Goal: Information Seeking & Learning: Learn about a topic

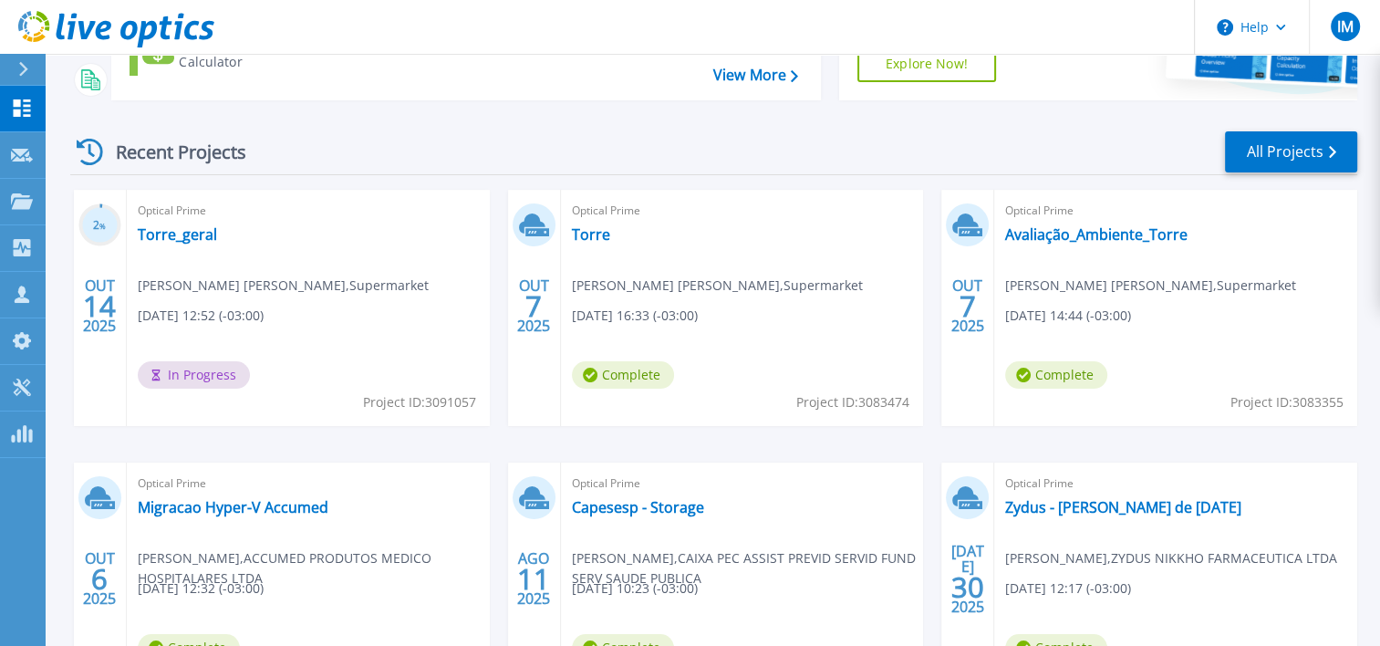
scroll to position [274, 0]
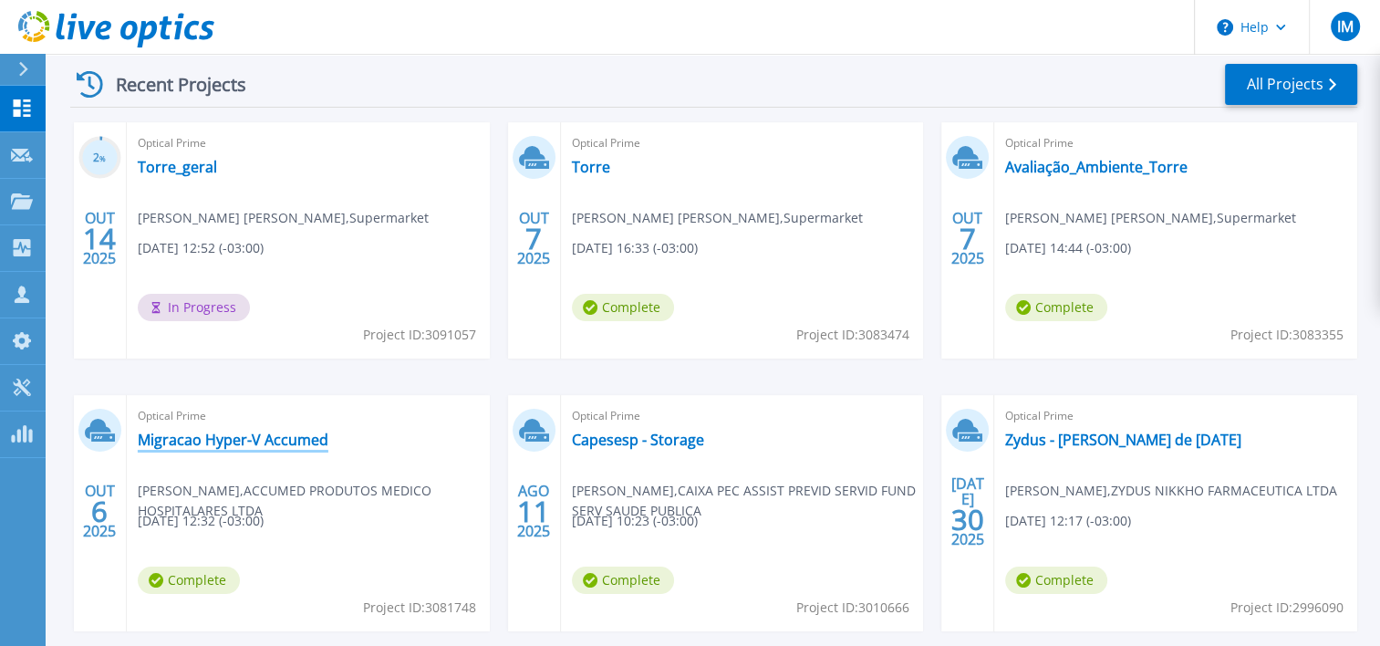
click at [207, 438] on link "Migracao Hyper-V Accumed" at bounding box center [233, 440] width 191 height 18
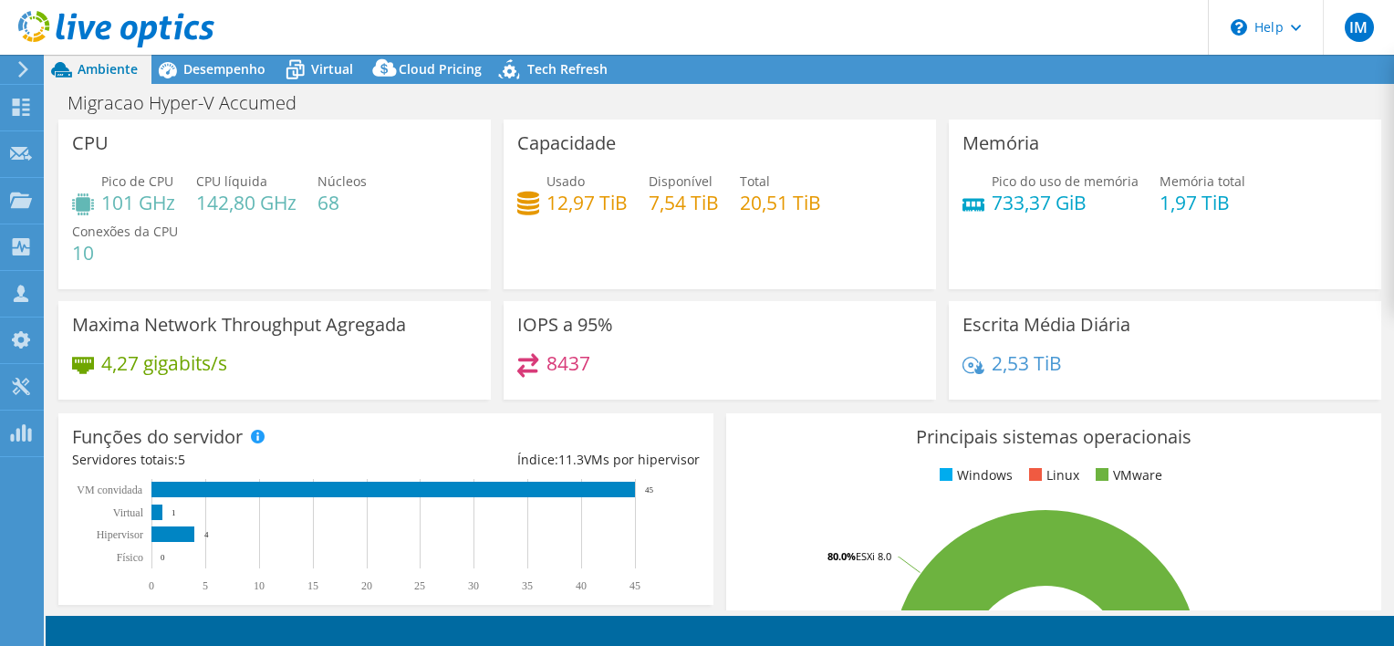
select select "USD"
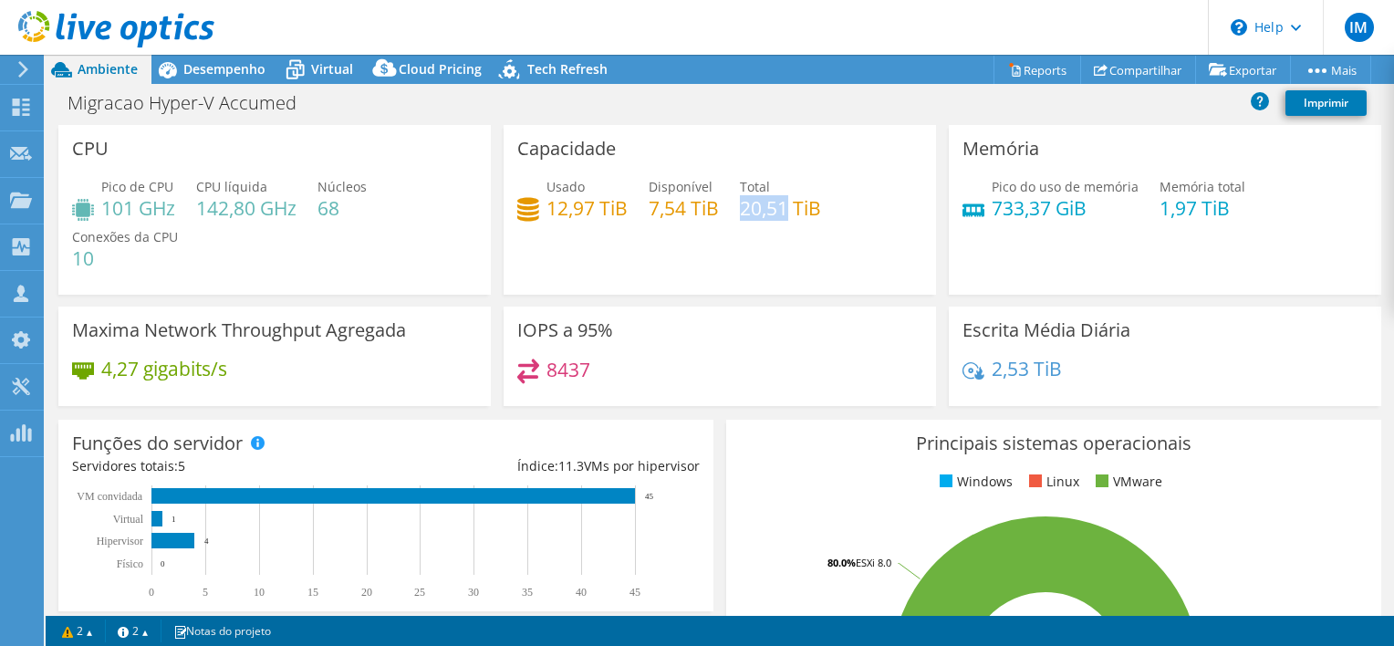
drag, startPoint x: 782, startPoint y: 213, endPoint x: 737, endPoint y: 208, distance: 45.0
click at [740, 208] on h4 "20,51 TiB" at bounding box center [780, 208] width 81 height 20
click at [554, 193] on span "Usado" at bounding box center [565, 186] width 38 height 17
drag, startPoint x: 544, startPoint y: 207, endPoint x: 613, endPoint y: 208, distance: 69.3
click at [613, 208] on h4 "12,97 TiB" at bounding box center [586, 208] width 81 height 20
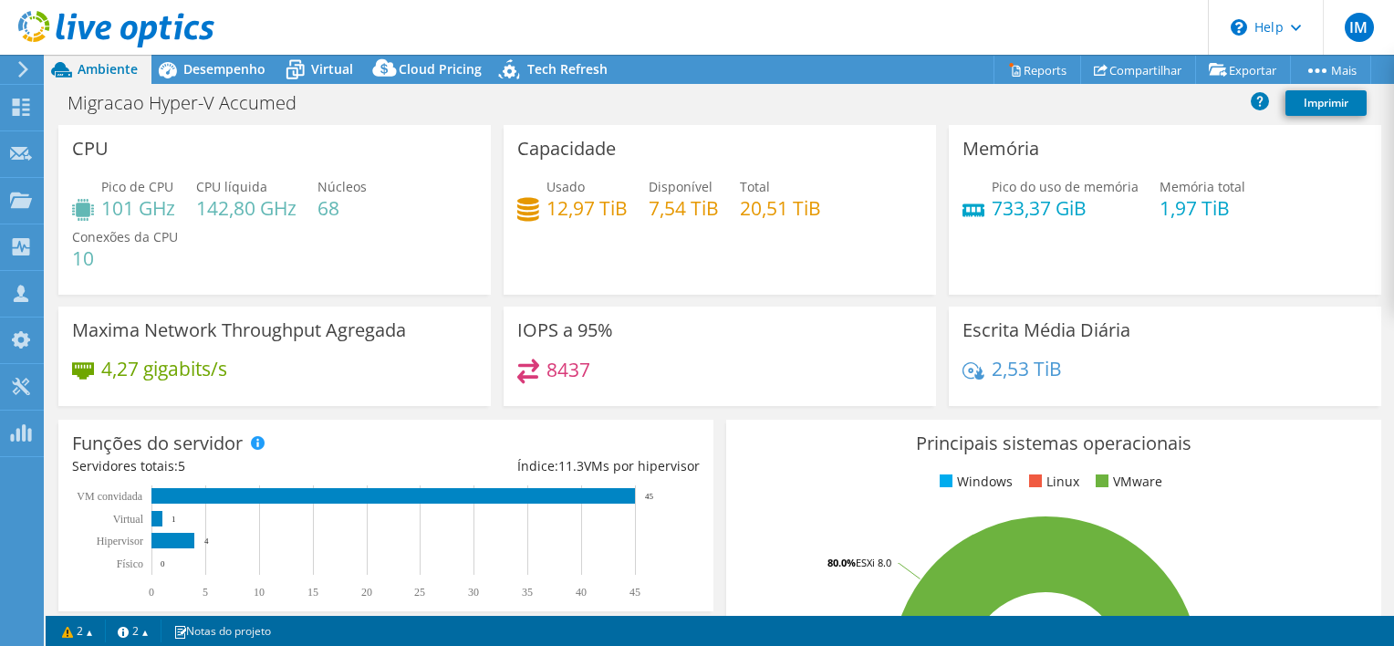
click at [632, 197] on div "Usado 12,97 TiB Disponível 7,54 TiB Total 20,51 TiB" at bounding box center [719, 206] width 405 height 59
click at [834, 204] on div "Usado 12,97 TiB Disponível 7,54 TiB Total 20,51 TiB" at bounding box center [719, 206] width 405 height 59
drag, startPoint x: 547, startPoint y: 212, endPoint x: 619, endPoint y: 212, distance: 71.2
click at [619, 212] on h4 "12,97 TiB" at bounding box center [586, 208] width 81 height 20
click at [629, 235] on div "Usado 12,97 TiB Disponível 7,54 TiB Total 20,51 TiB" at bounding box center [719, 206] width 405 height 59
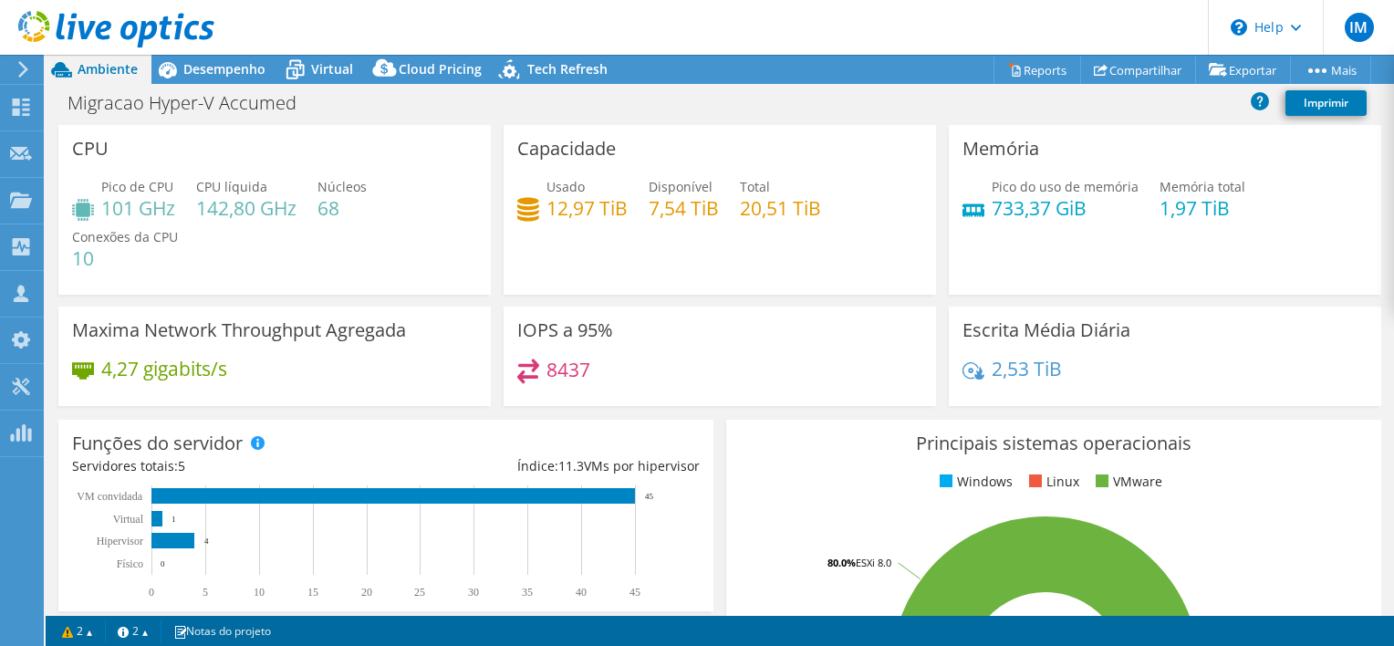
click at [647, 107] on div "Migracao Hyper-V Accumed Imprimir" at bounding box center [720, 103] width 1348 height 34
click at [218, 67] on span "Desempenho" at bounding box center [224, 68] width 82 height 17
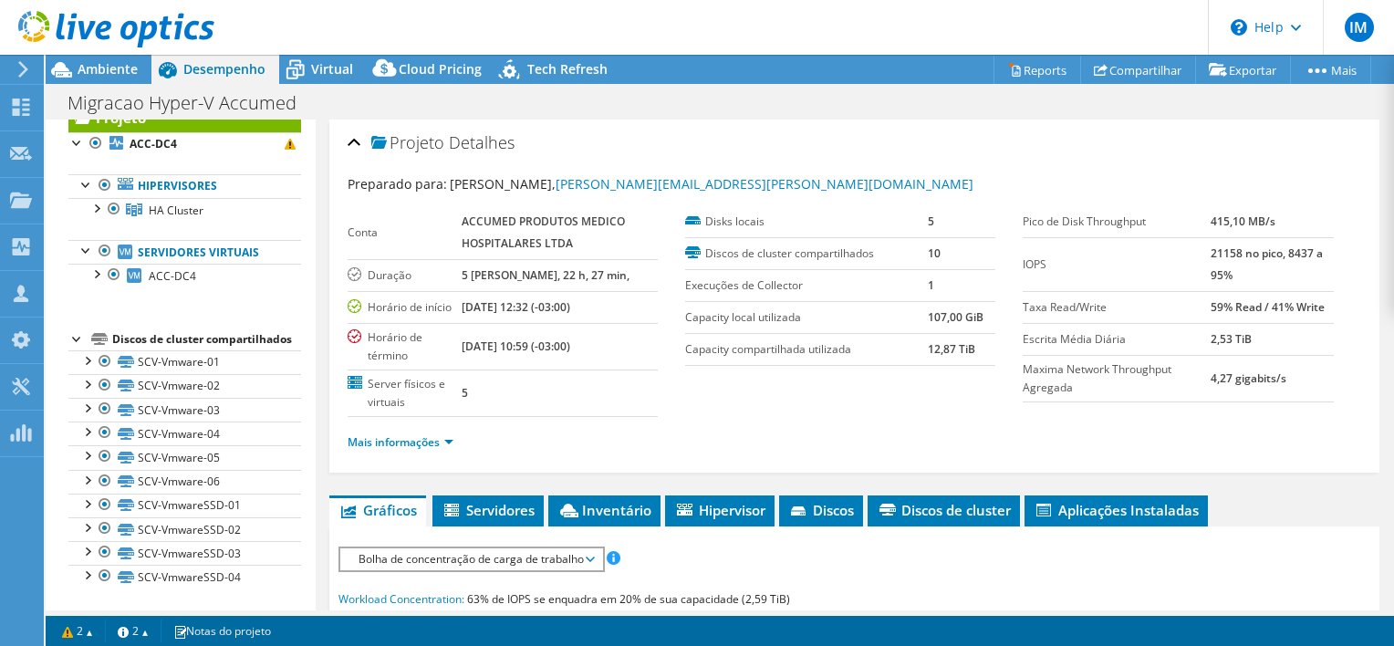
scroll to position [74, 0]
click at [98, 197] on div at bounding box center [96, 206] width 18 height 18
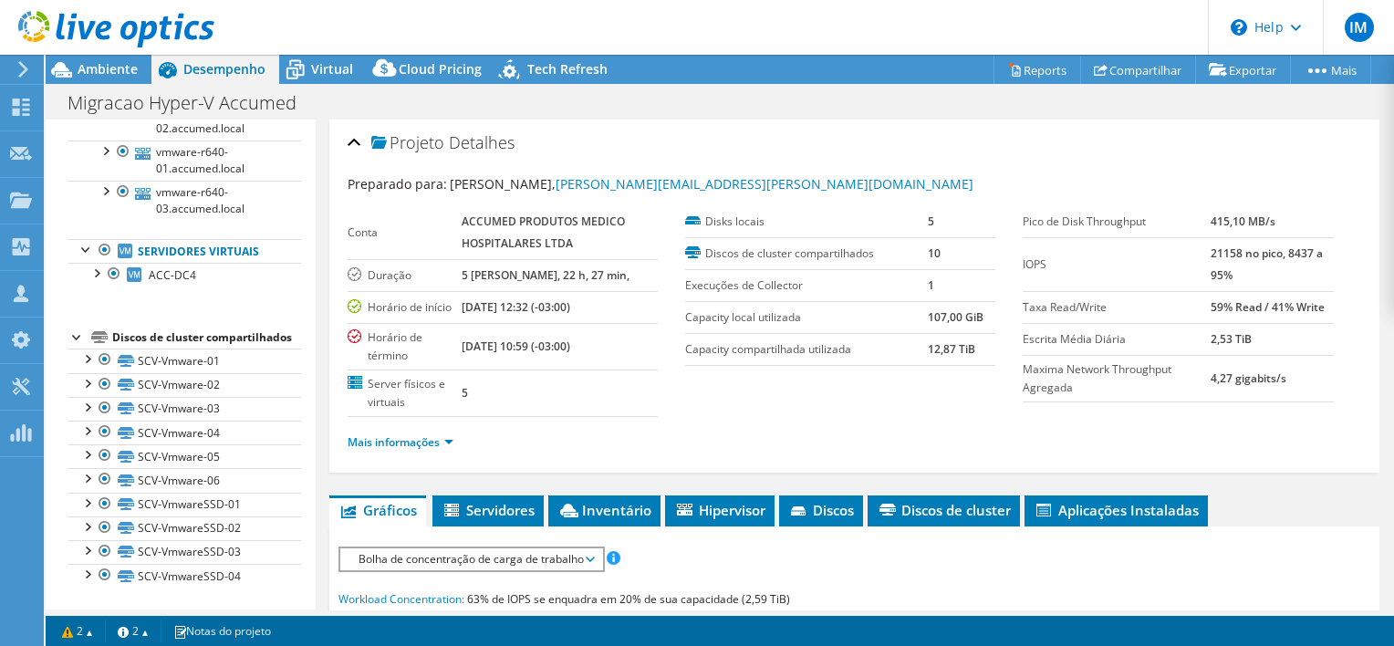
scroll to position [234, 0]
drag, startPoint x: 910, startPoint y: 146, endPoint x: 861, endPoint y: 146, distance: 48.4
click at [910, 146] on div "Projeto Detalhes" at bounding box center [855, 143] width 1014 height 39
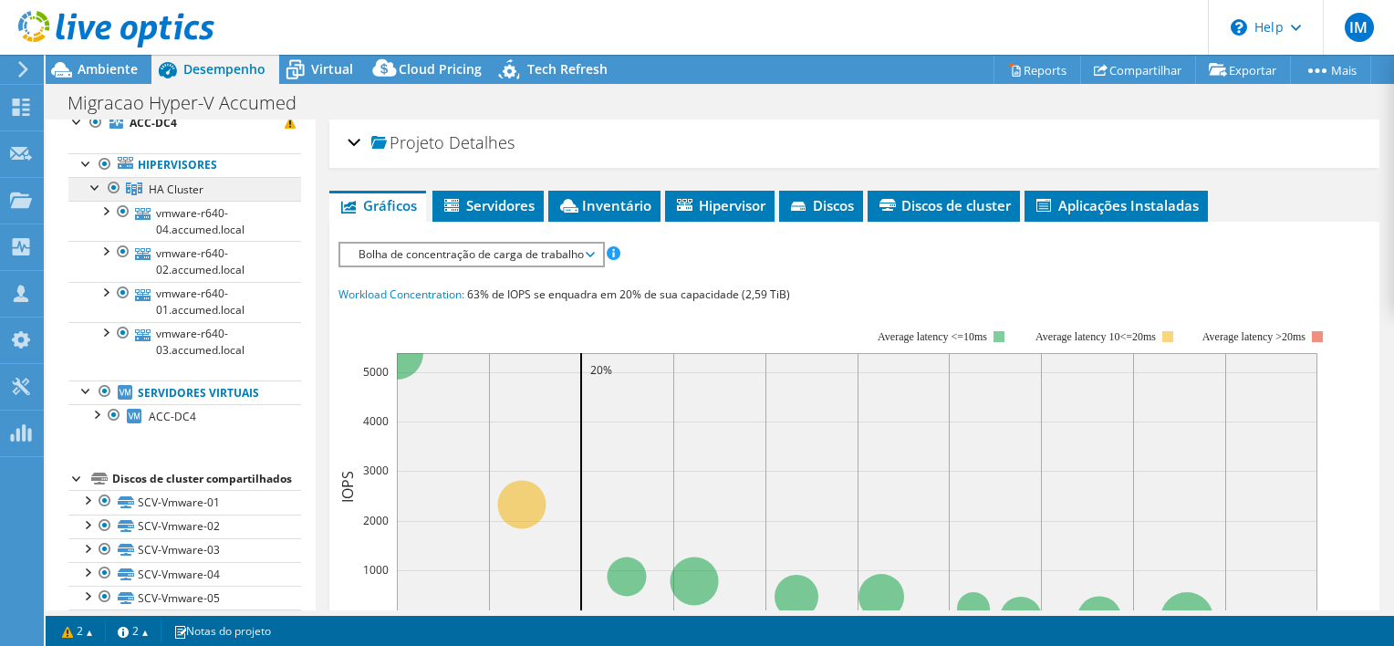
scroll to position [0, 0]
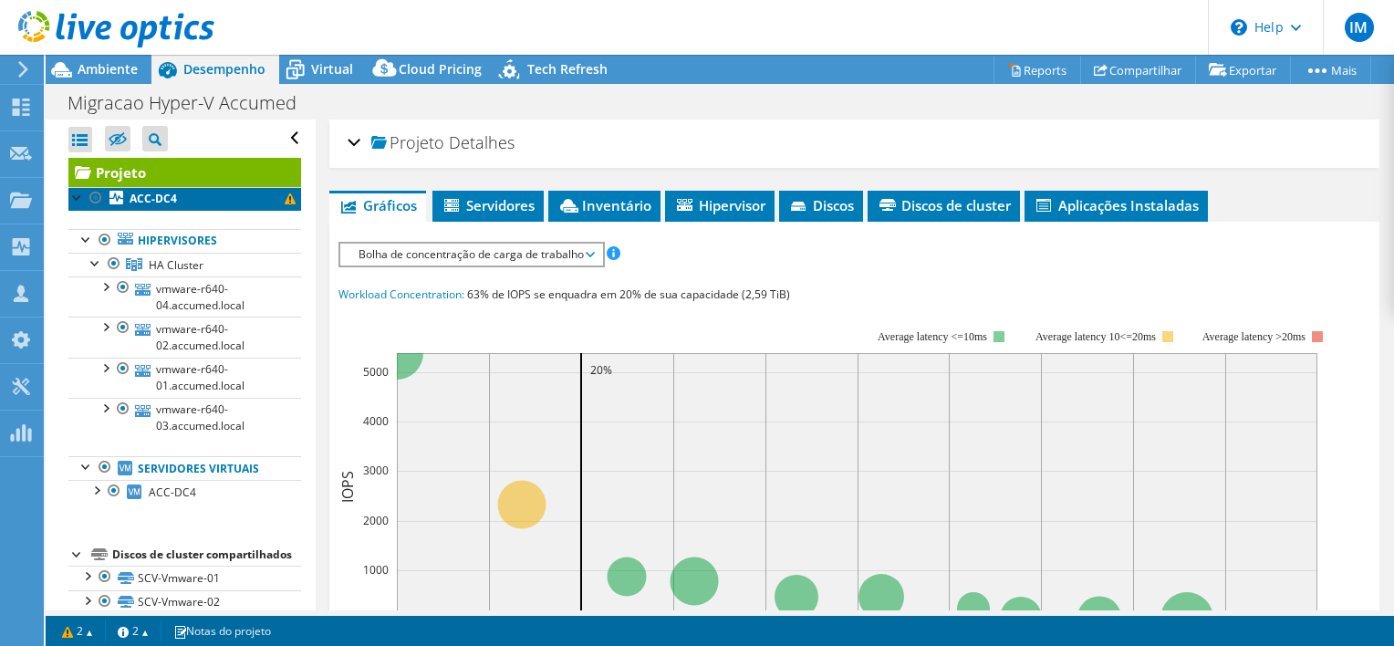
click at [174, 196] on b "ACC-DC4" at bounding box center [153, 199] width 47 height 16
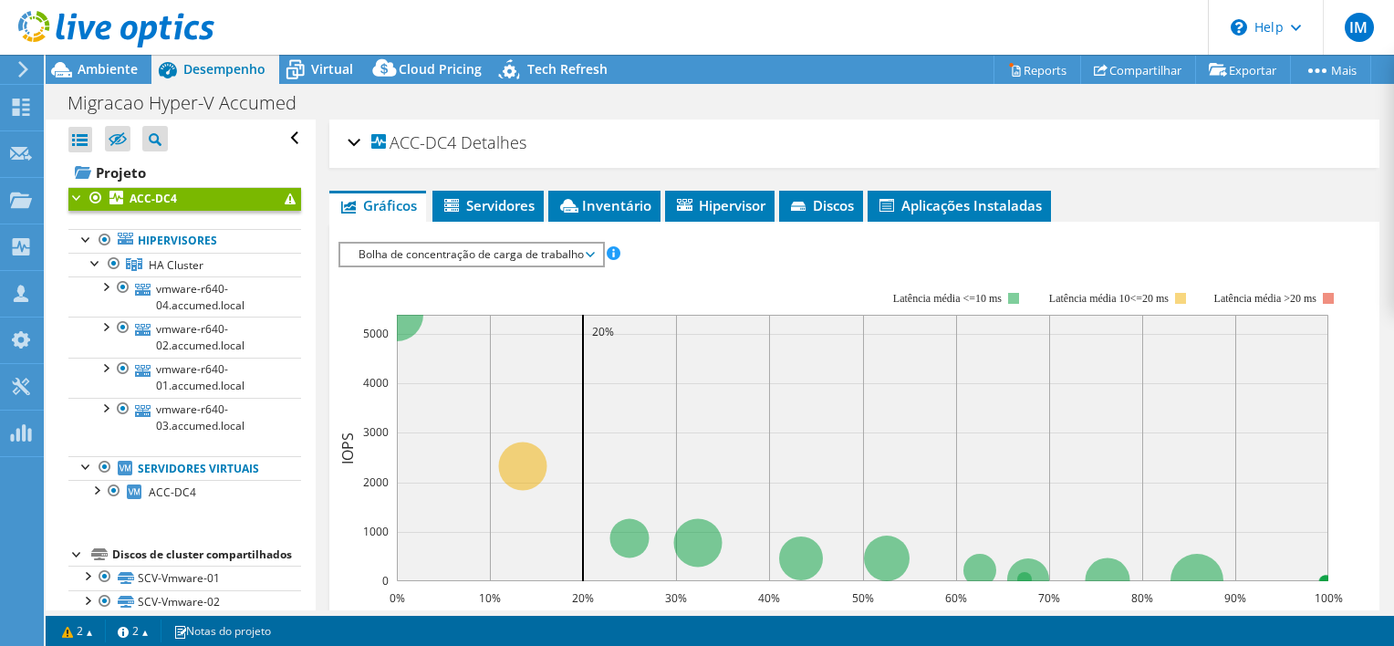
click at [383, 134] on span "ACC-DC4" at bounding box center [413, 143] width 85 height 18
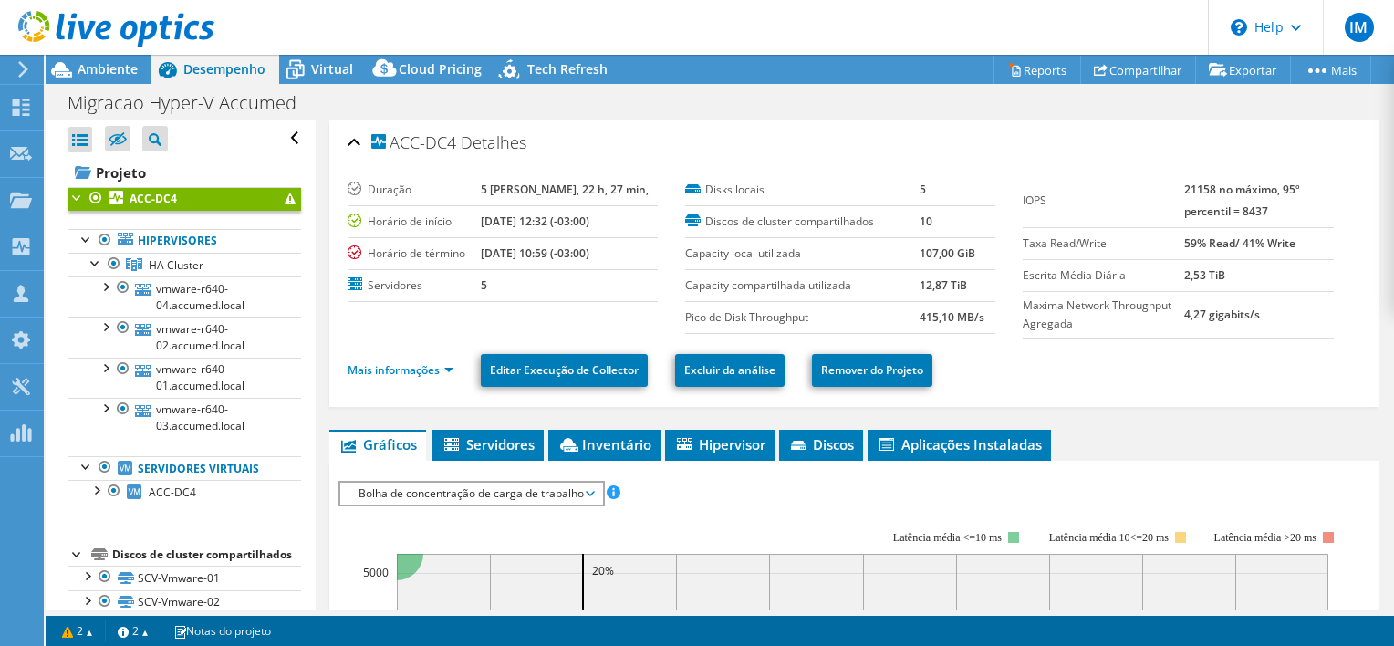
click at [404, 345] on div "Mais informações Editar Execução de Collector Excluir da análise Remover do Pro…" at bounding box center [855, 370] width 1014 height 64
click at [405, 362] on link "Mais informações" at bounding box center [401, 370] width 106 height 16
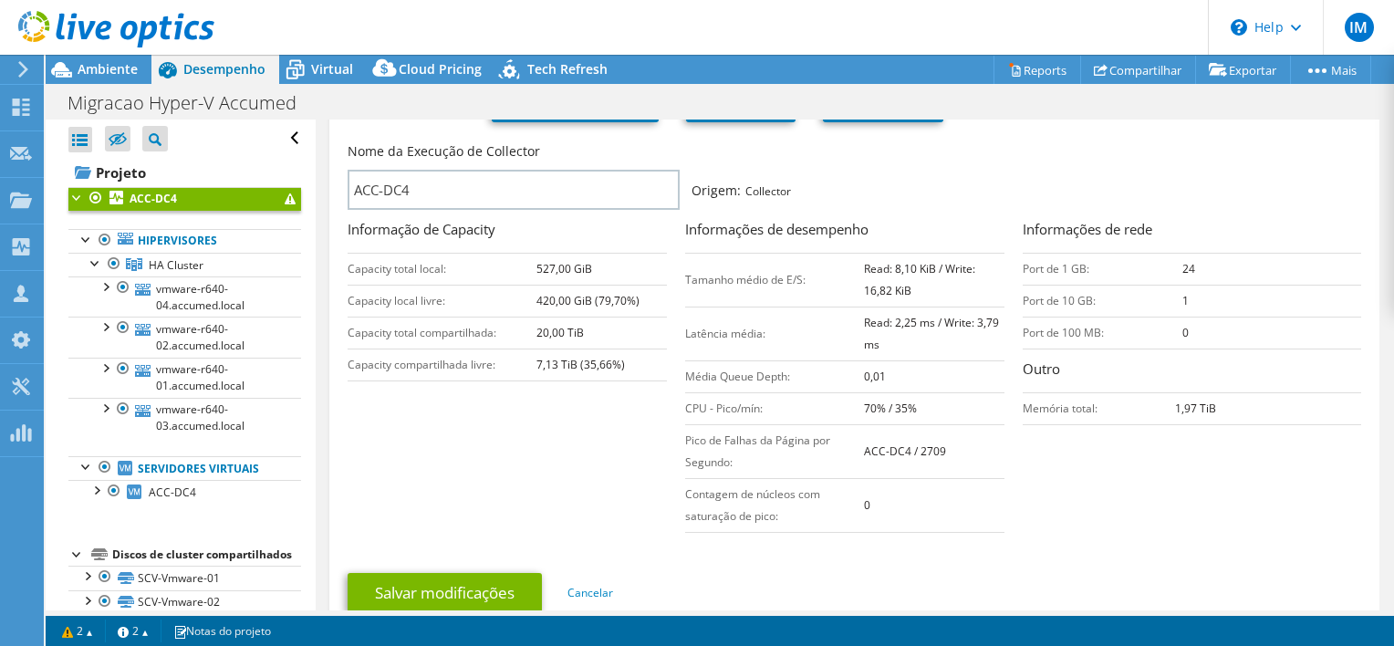
scroll to position [91, 0]
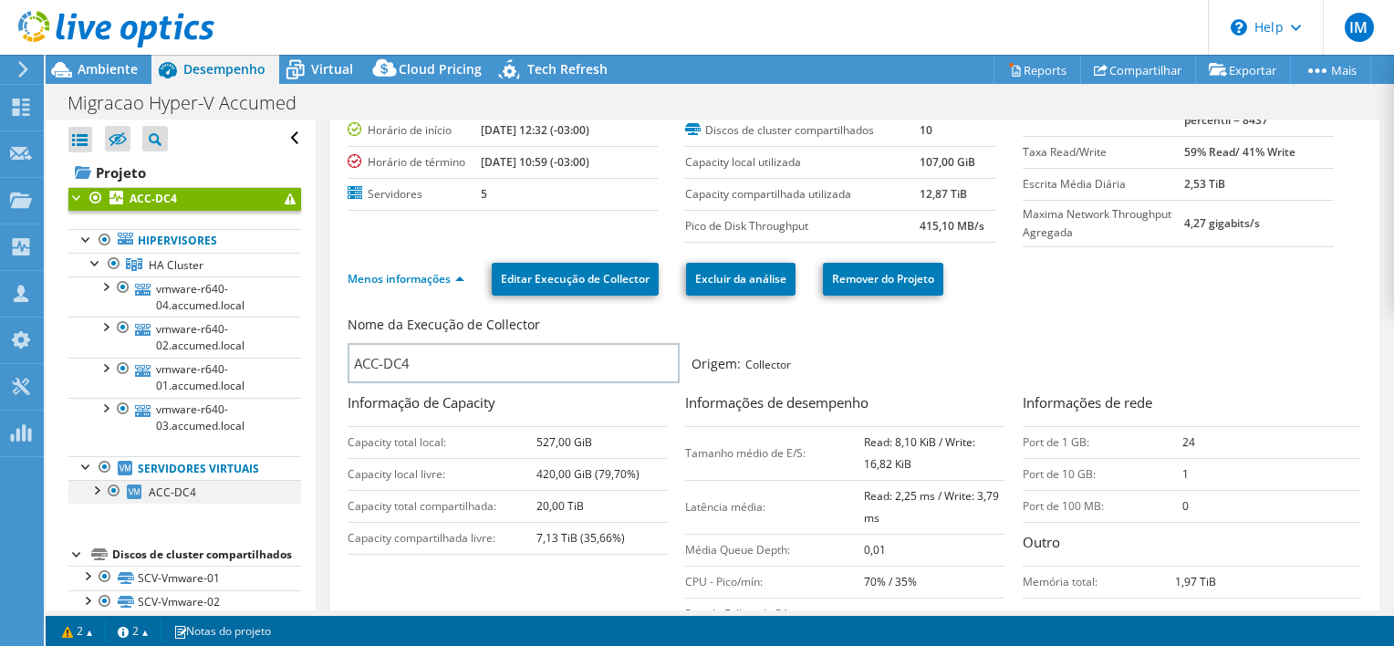
click at [110, 491] on div at bounding box center [114, 491] width 18 height 22
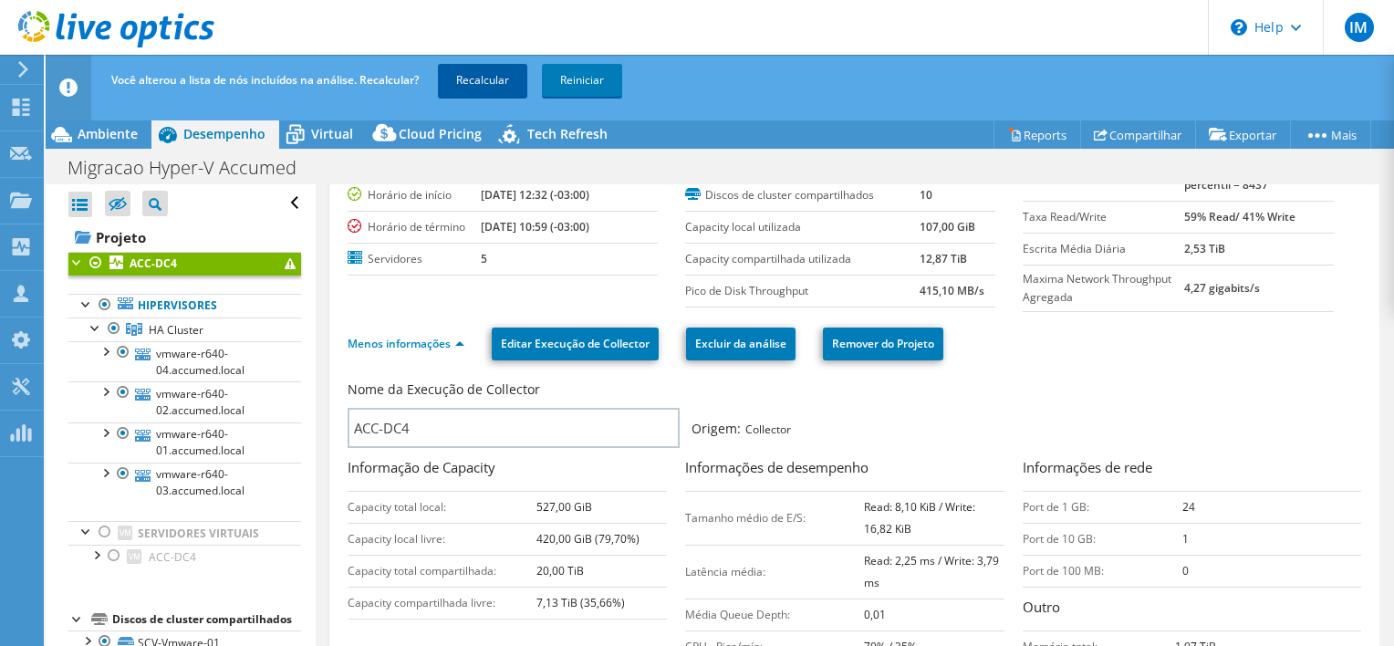
click at [515, 73] on link "Recalcular" at bounding box center [482, 80] width 89 height 33
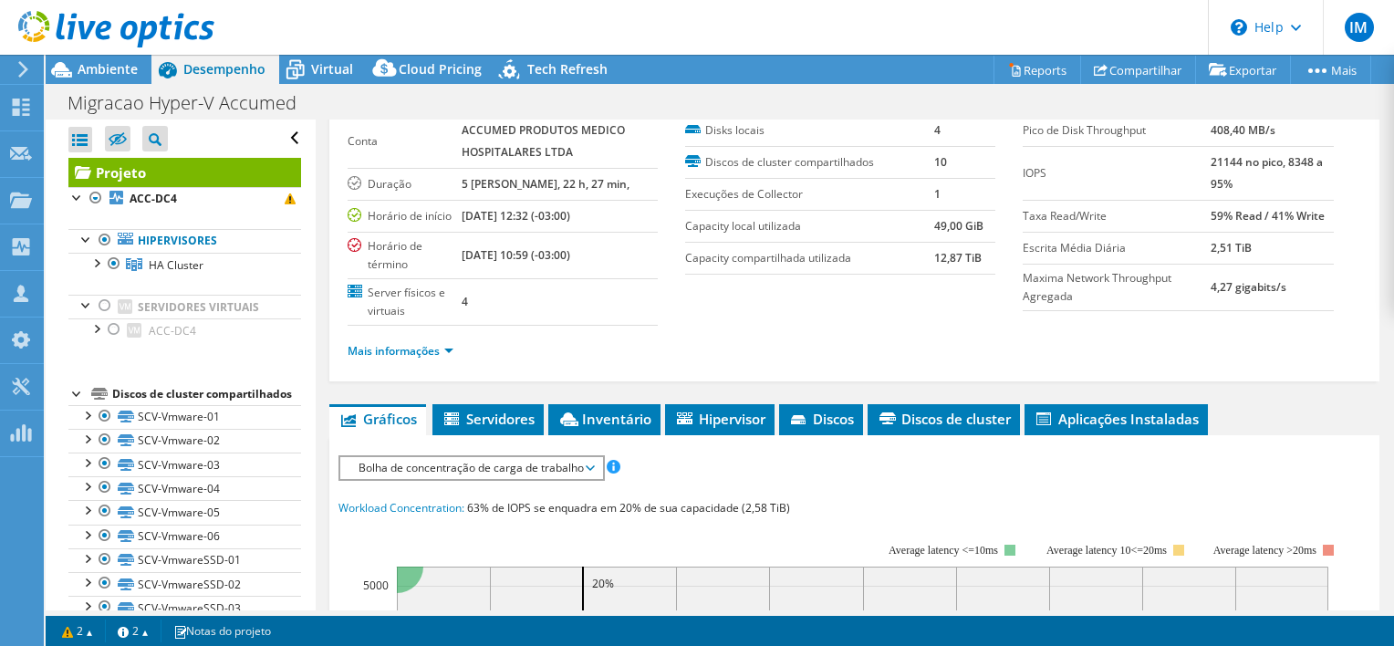
click at [680, 300] on div "Conta ACCUMED PRODUTOS MEDICO HOSPITALARES LTDA Duração 5 dias, 22 h, 27 min, H…" at bounding box center [517, 220] width 338 height 211
click at [79, 190] on div at bounding box center [77, 196] width 18 height 18
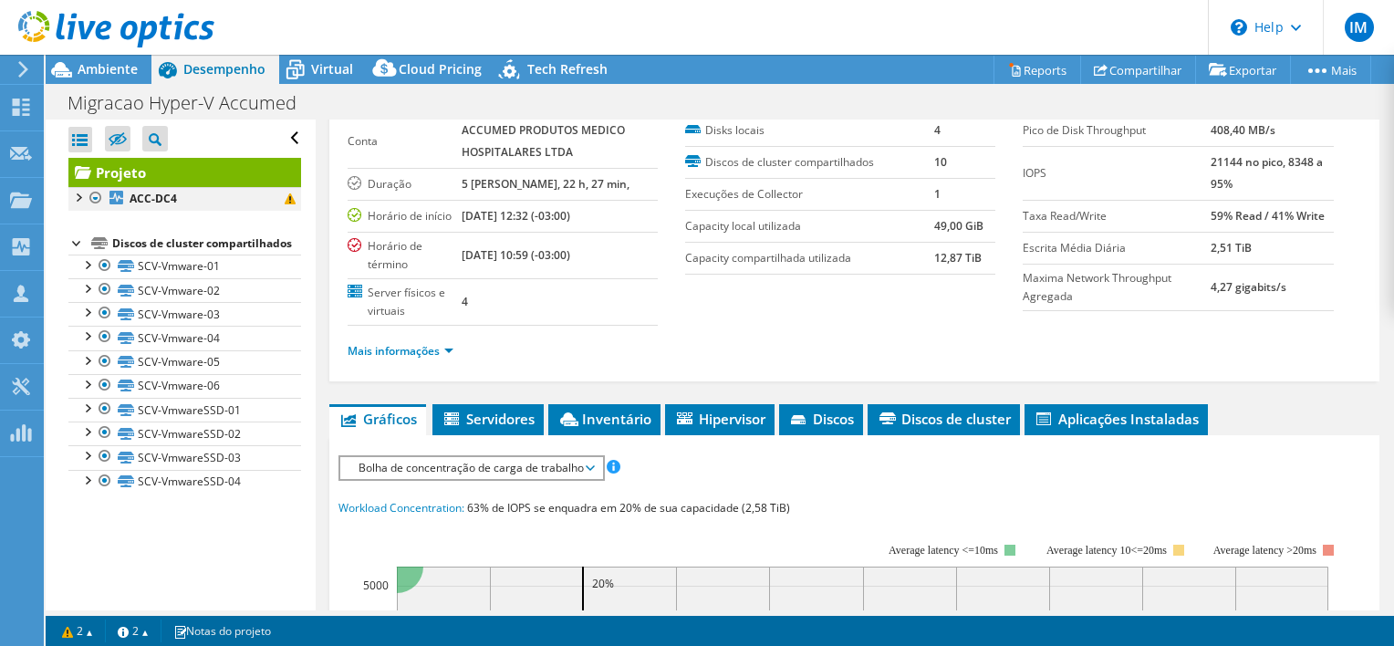
click at [75, 197] on div at bounding box center [77, 196] width 18 height 18
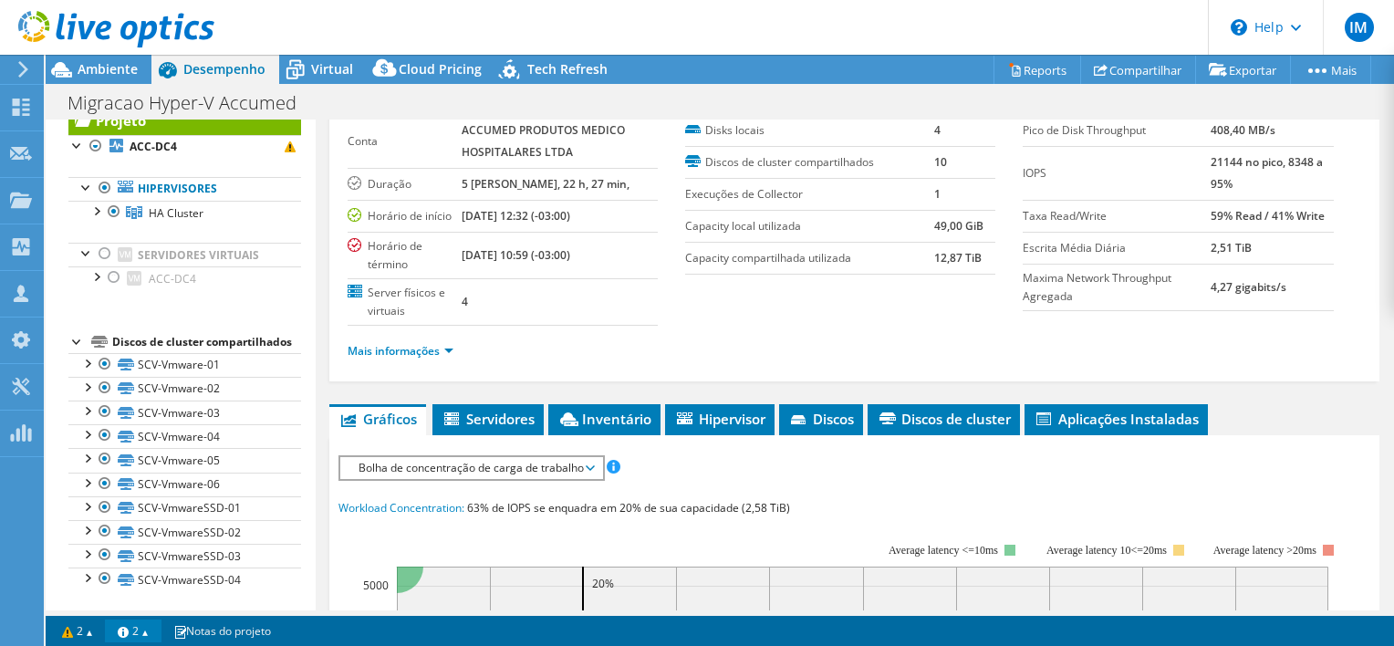
scroll to position [74, 0]
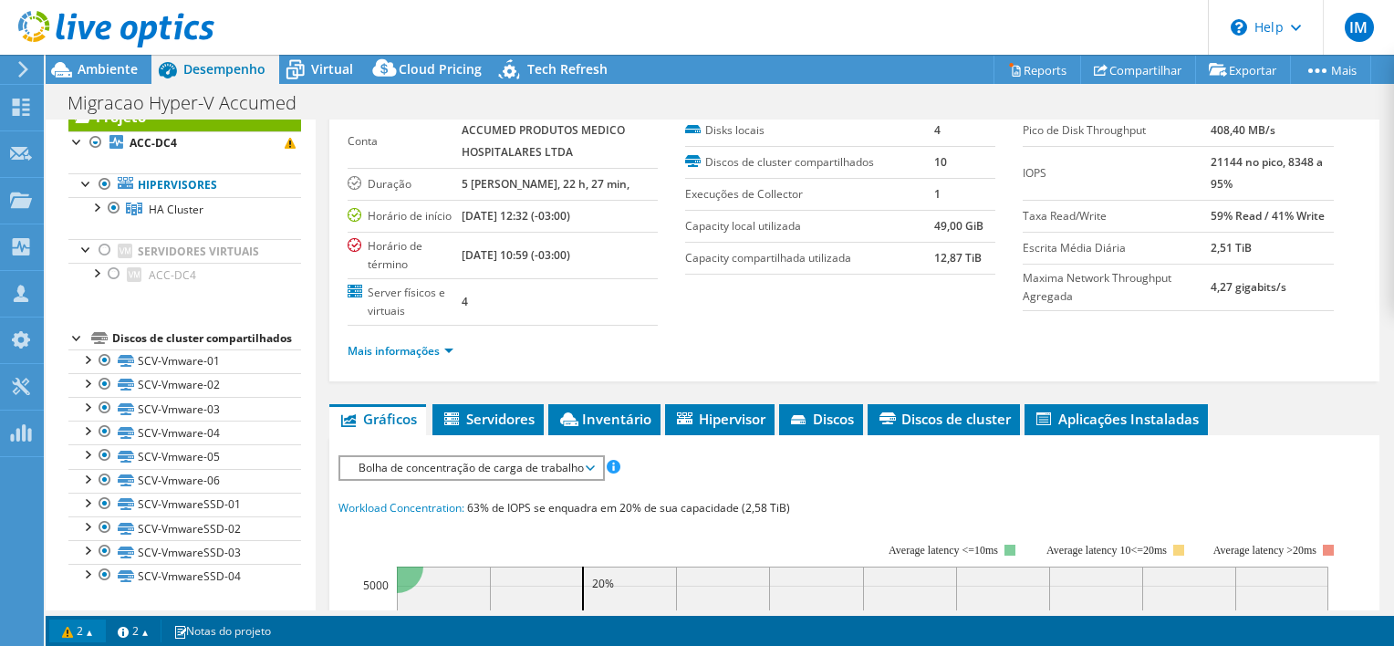
click at [90, 635] on link "2" at bounding box center [77, 630] width 57 height 23
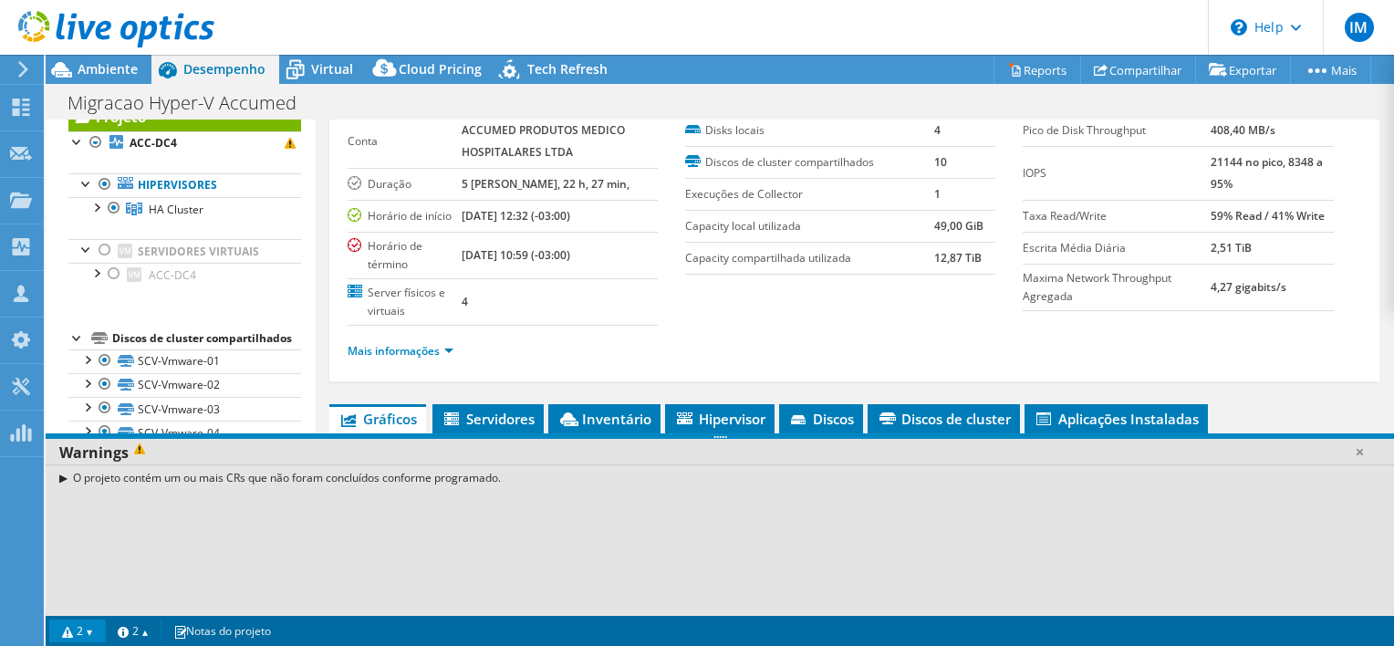
click at [64, 478] on div "O projeto contém um ou mais CRs que não foram concluídos conforme programado." at bounding box center [720, 477] width 1348 height 26
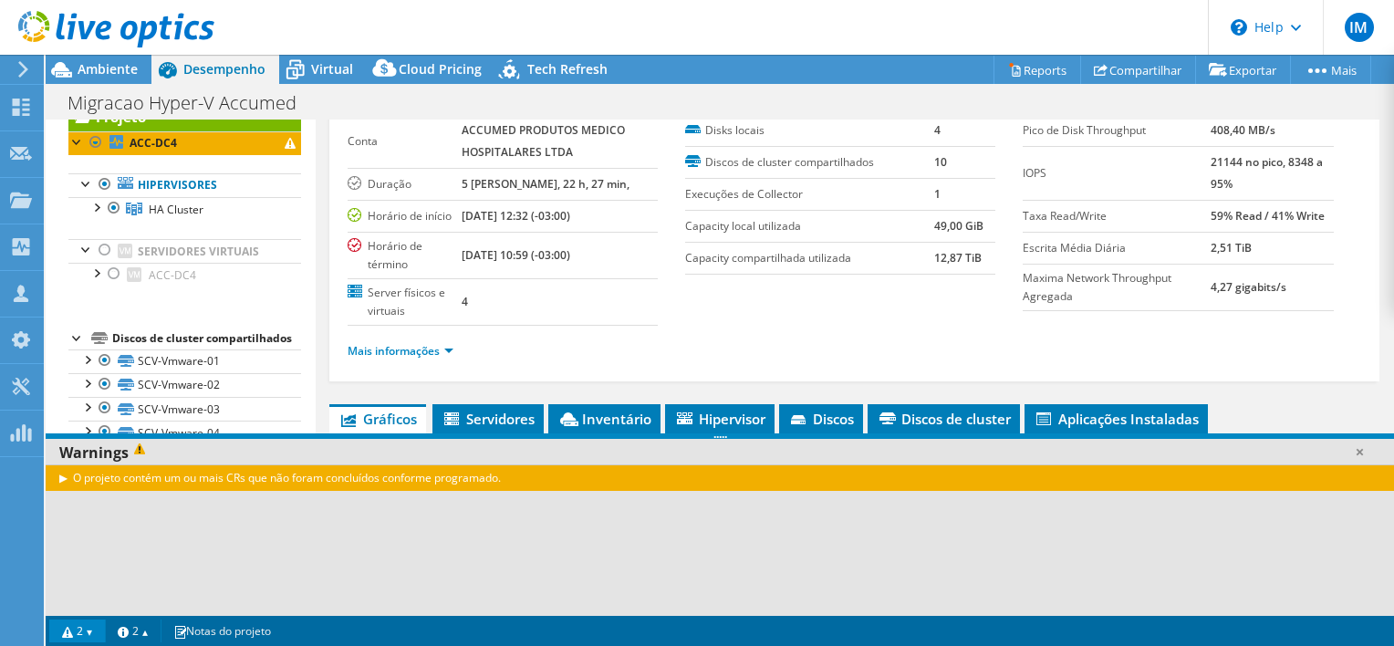
click at [64, 478] on div "O projeto contém um ou mais CRs que não foram concluídos conforme programado." at bounding box center [720, 477] width 1348 height 26
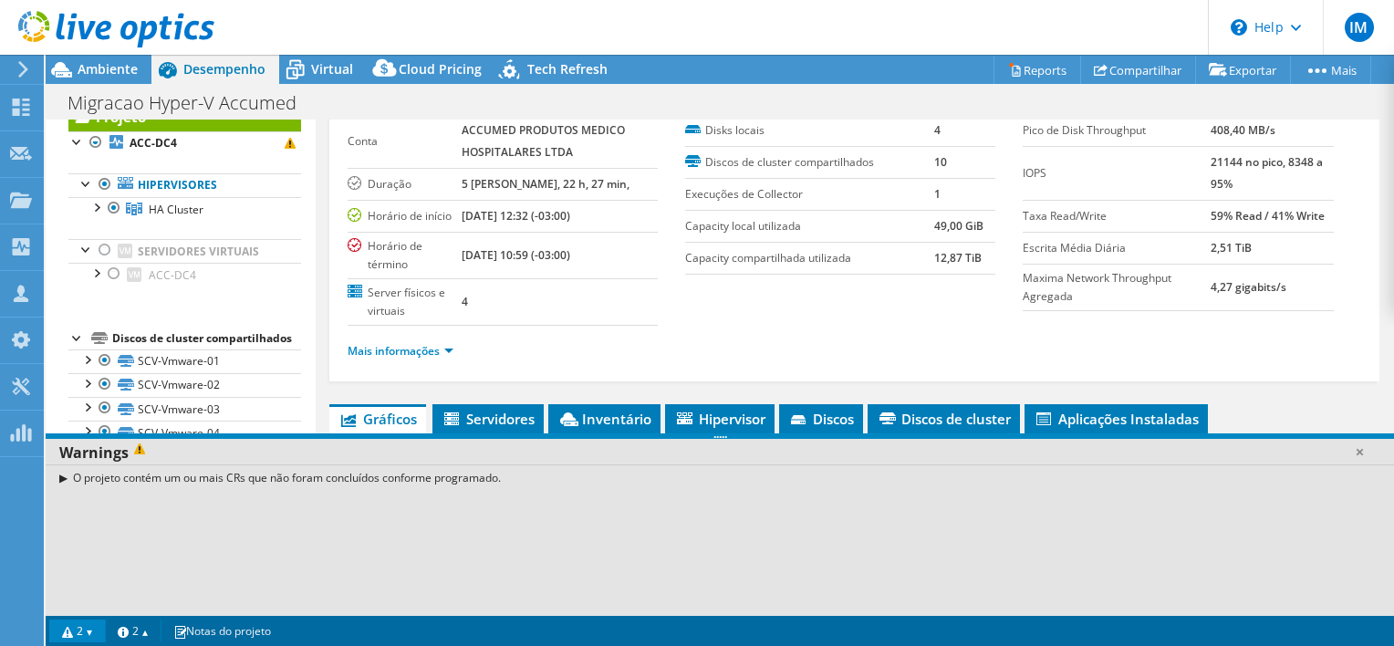
drag, startPoint x: 559, startPoint y: 297, endPoint x: 534, endPoint y: 311, distance: 29.0
click at [559, 297] on td "4" at bounding box center [560, 301] width 196 height 47
click at [93, 633] on link "2" at bounding box center [77, 630] width 57 height 23
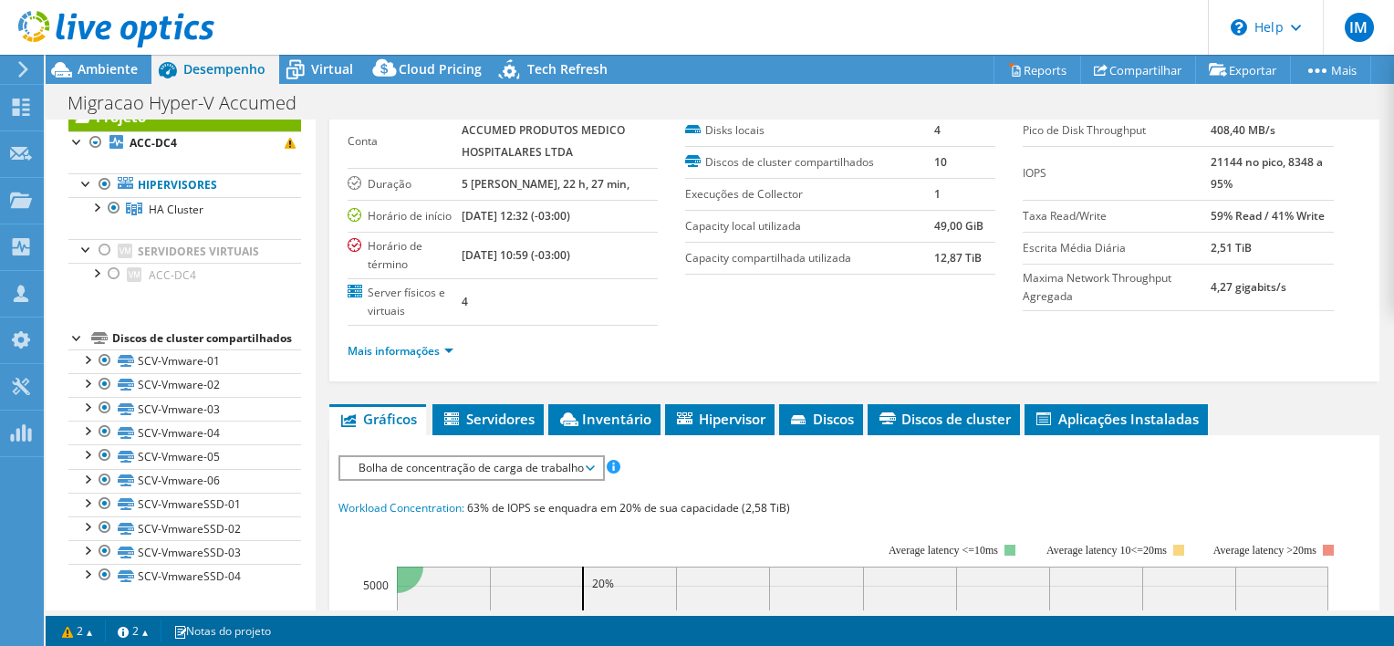
click at [995, 264] on div "Disks locais 4 Discos de cluster compartilhados 10 Execuções de Collector 1 Cap…" at bounding box center [854, 195] width 338 height 160
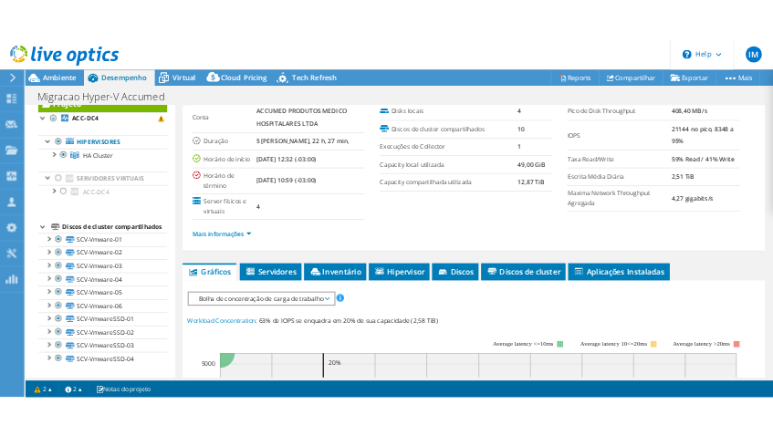
scroll to position [0, 0]
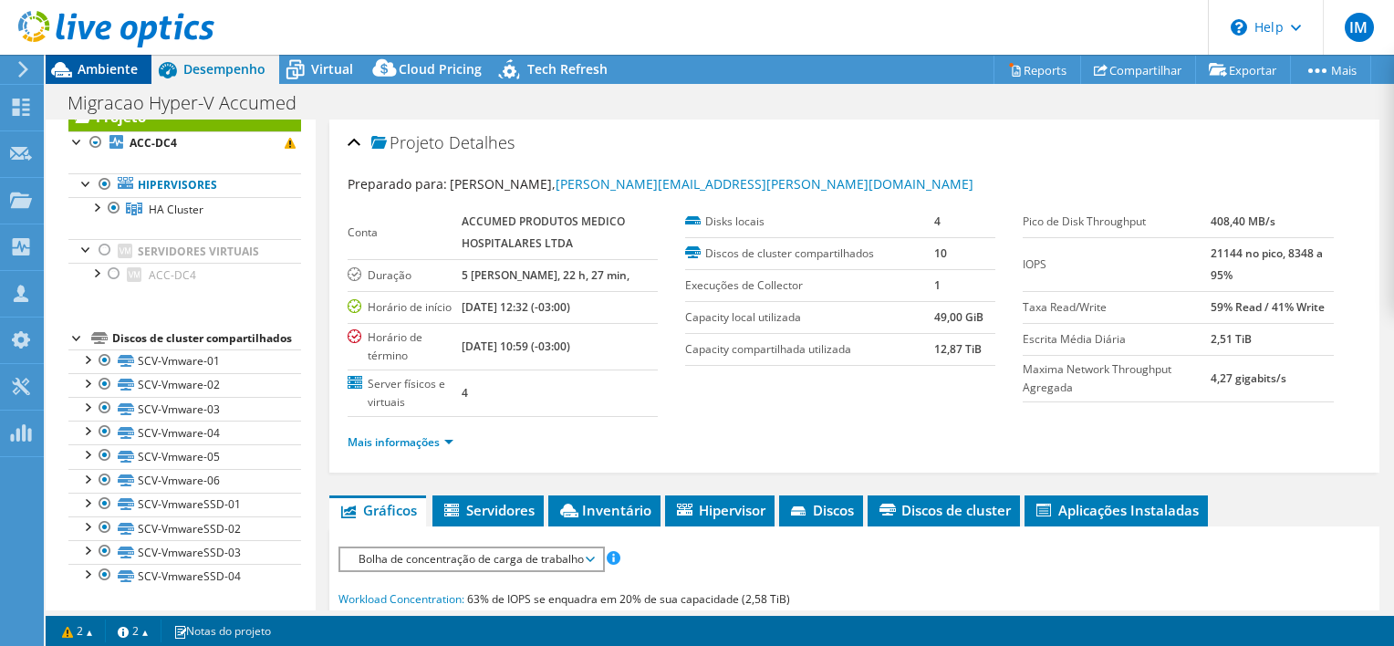
click at [94, 67] on span "Ambiente" at bounding box center [108, 68] width 60 height 17
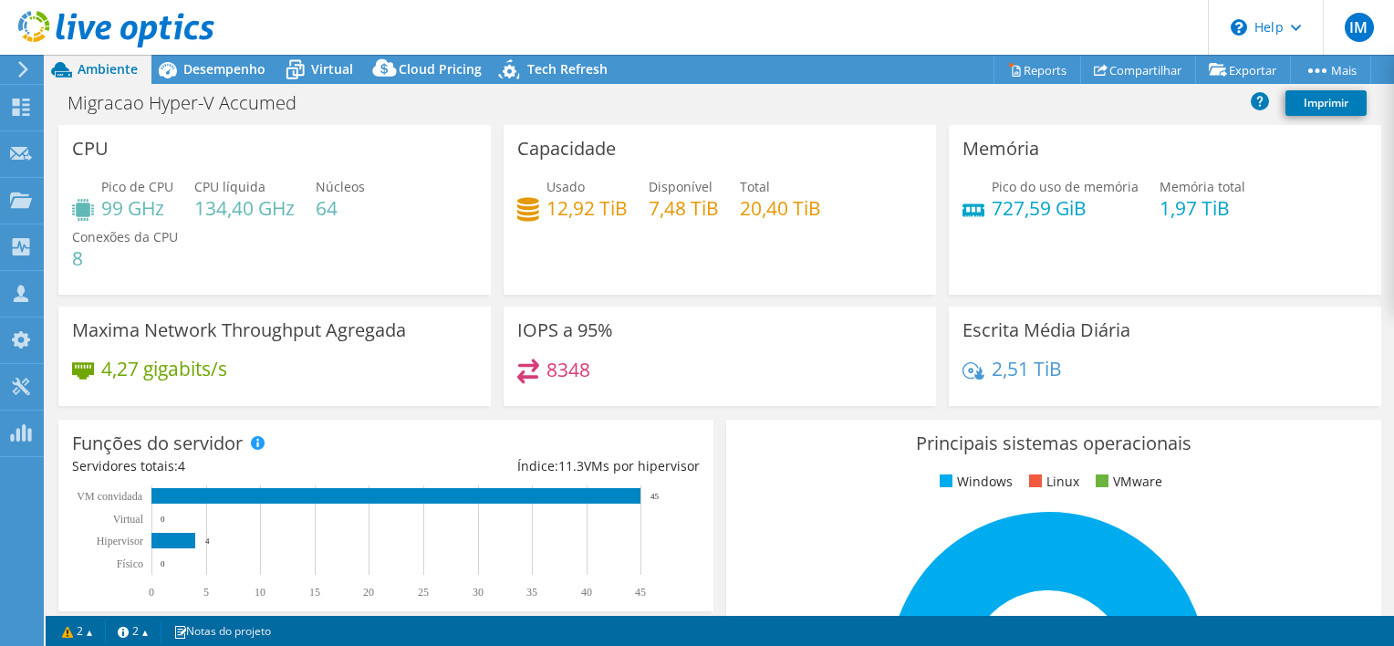
click at [790, 222] on div "Usado 12,92 TiB Disponível 7,48 TiB Total 20,40 TiB" at bounding box center [719, 206] width 405 height 59
click at [728, 203] on div "Usado 12,92 TiB Disponível 7,48 TiB Total 20,40 TiB" at bounding box center [719, 206] width 405 height 59
click at [693, 201] on h4 "7,48 TiB" at bounding box center [684, 208] width 70 height 20
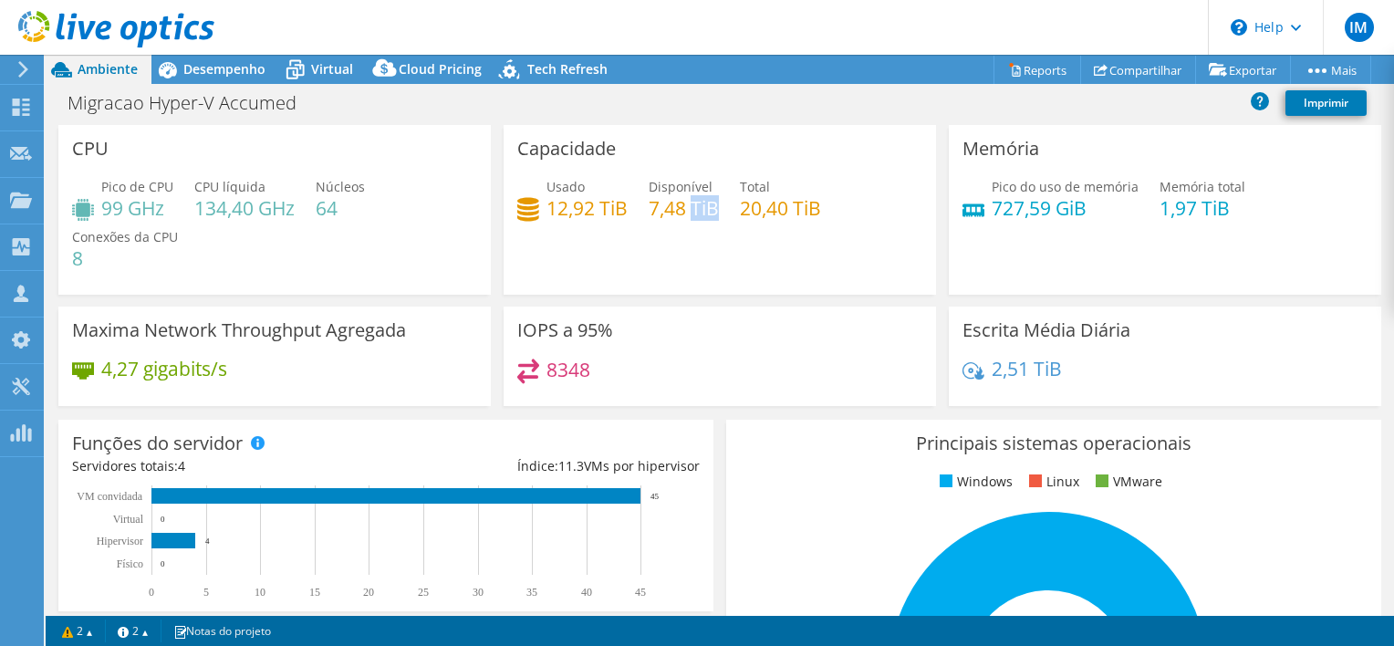
click at [693, 201] on h4 "7,48 TiB" at bounding box center [684, 208] width 70 height 20
click at [577, 199] on h4 "12,92 TiB" at bounding box center [586, 208] width 81 height 20
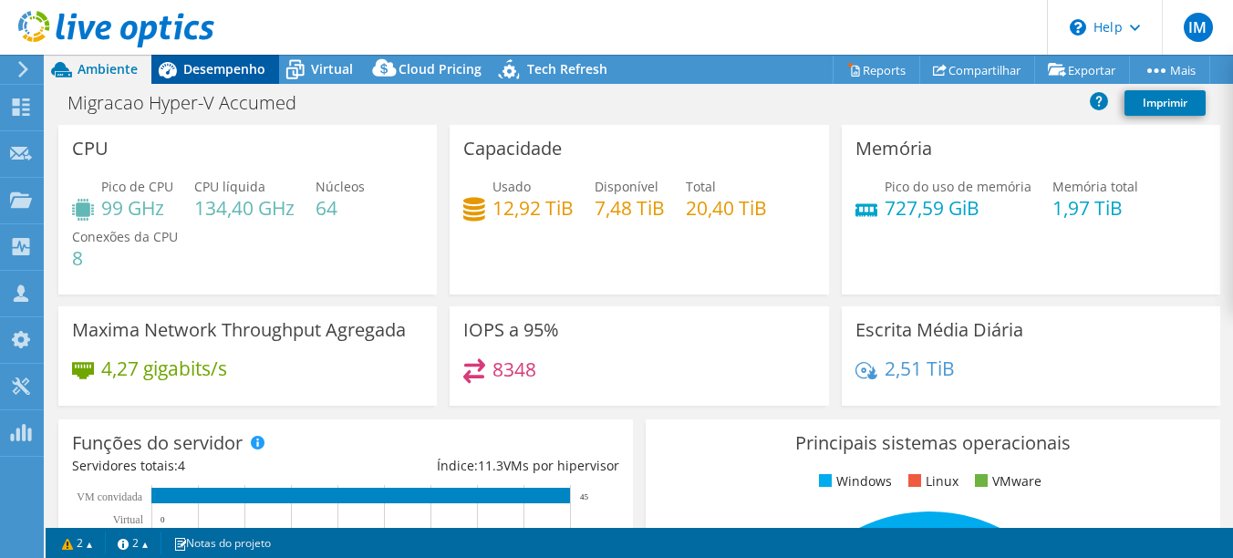
click at [216, 59] on div "Desempenho" at bounding box center [215, 69] width 128 height 29
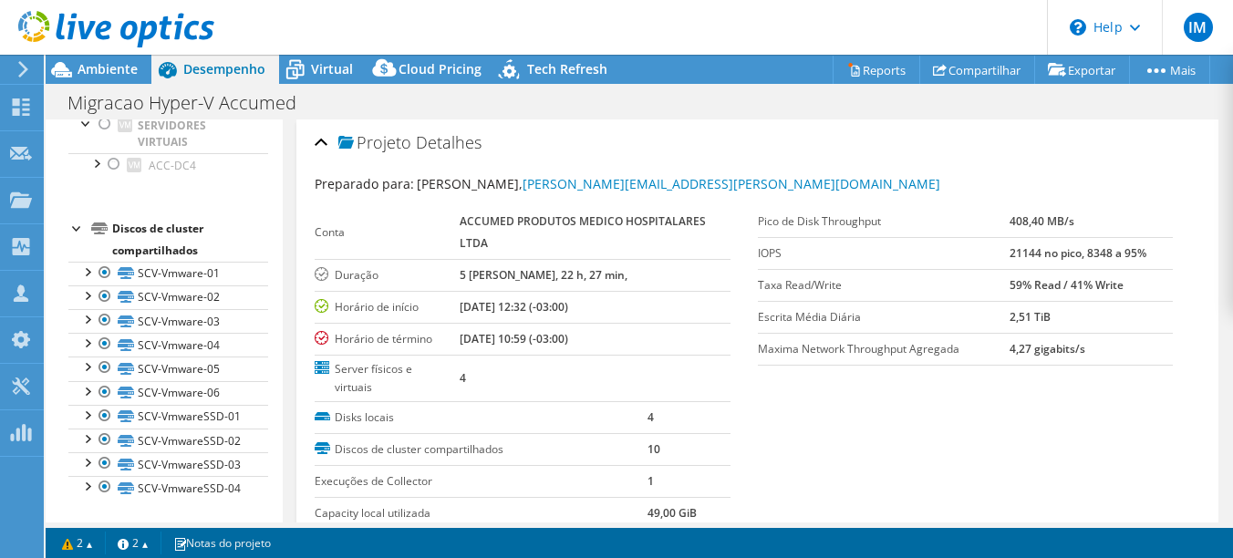
scroll to position [241, 0]
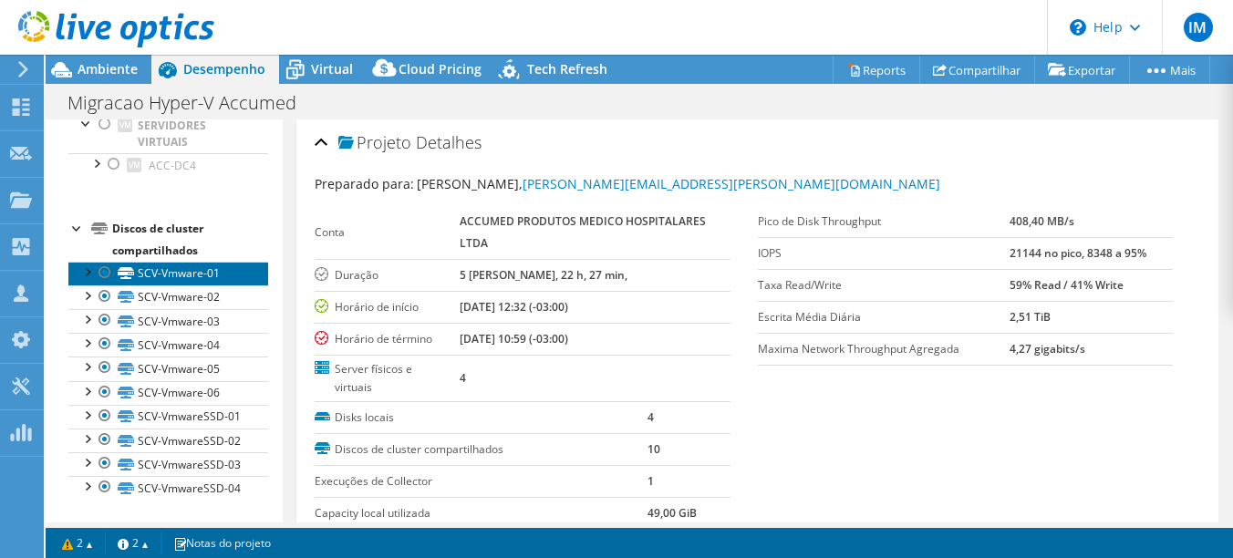
click at [213, 262] on link "SCV-Vmware-01" at bounding box center [168, 274] width 200 height 24
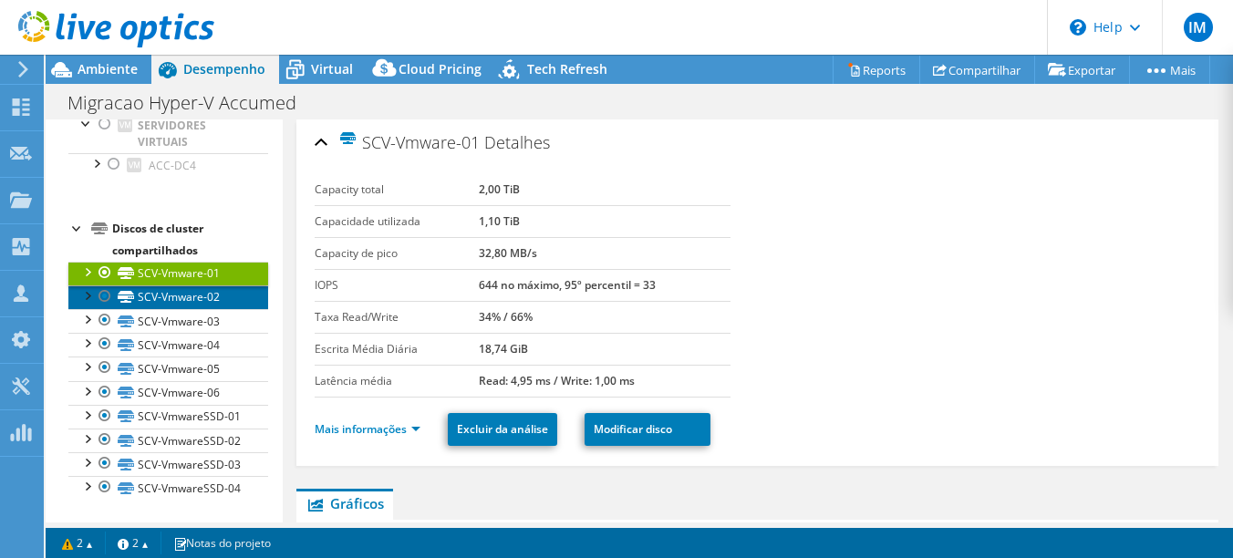
click at [190, 286] on link "SCV-Vmware-02" at bounding box center [168, 298] width 200 height 24
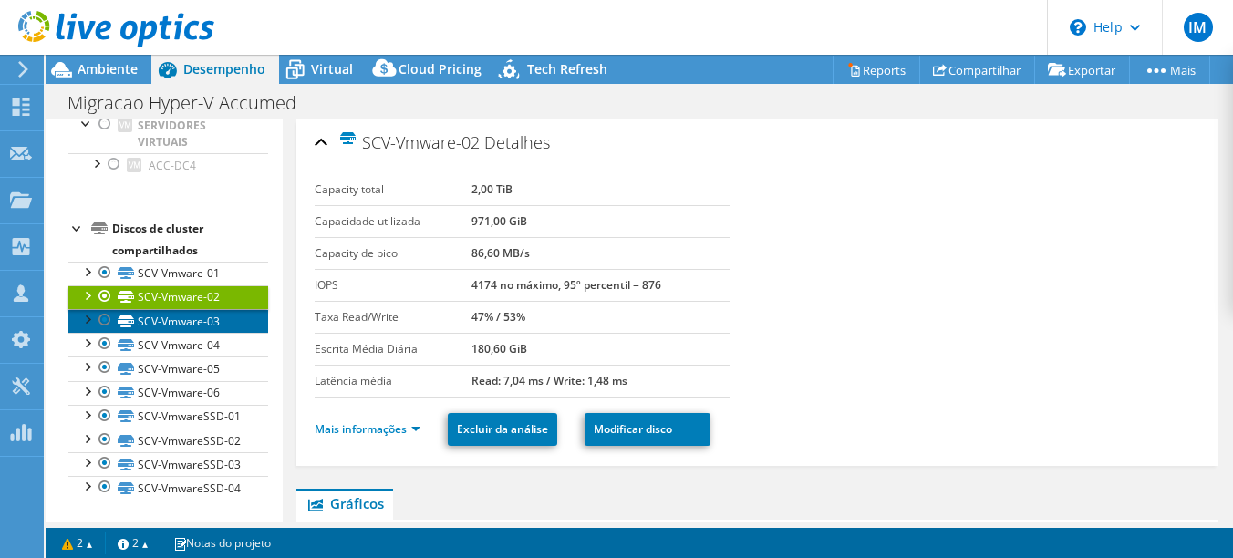
click at [204, 309] on link "SCV-Vmware-03" at bounding box center [168, 321] width 200 height 24
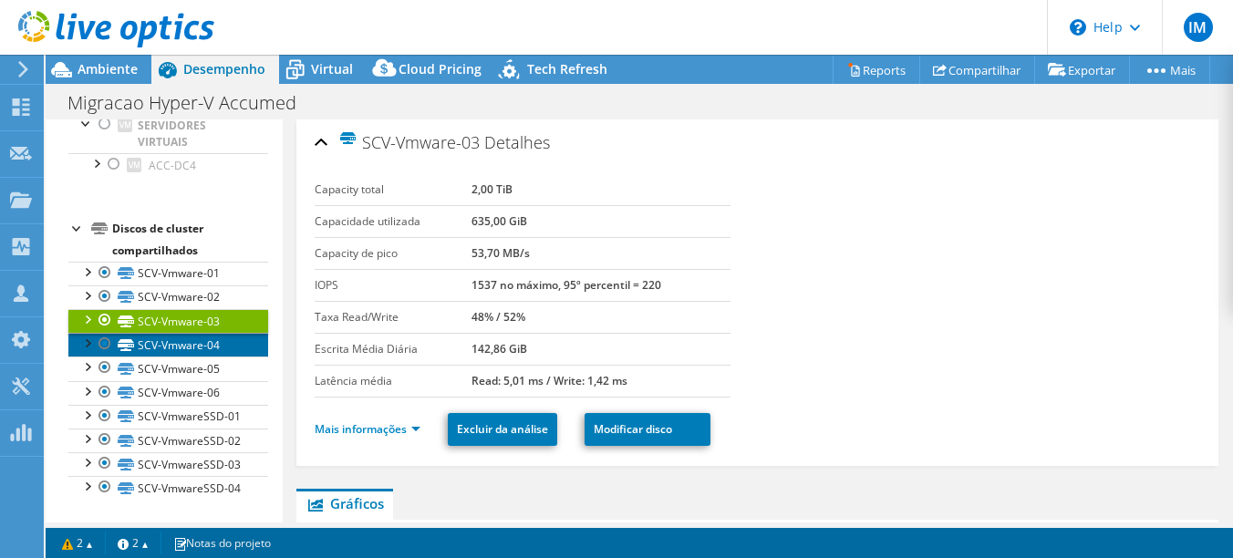
click at [200, 333] on link "SCV-Vmware-04" at bounding box center [168, 345] width 200 height 24
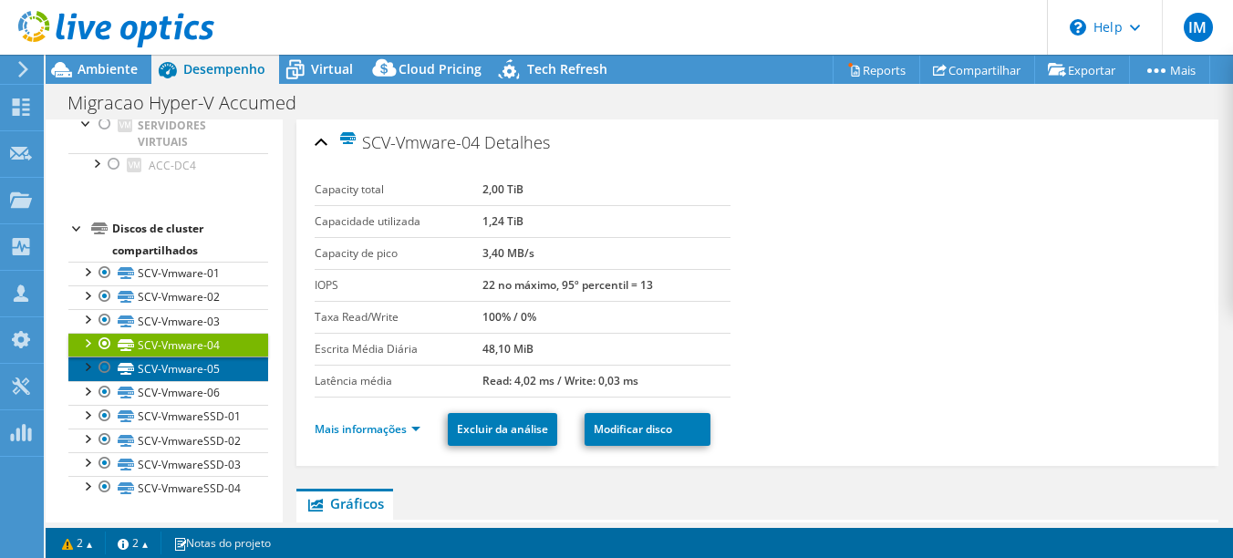
click at [197, 357] on link "SCV-Vmware-05" at bounding box center [168, 369] width 200 height 24
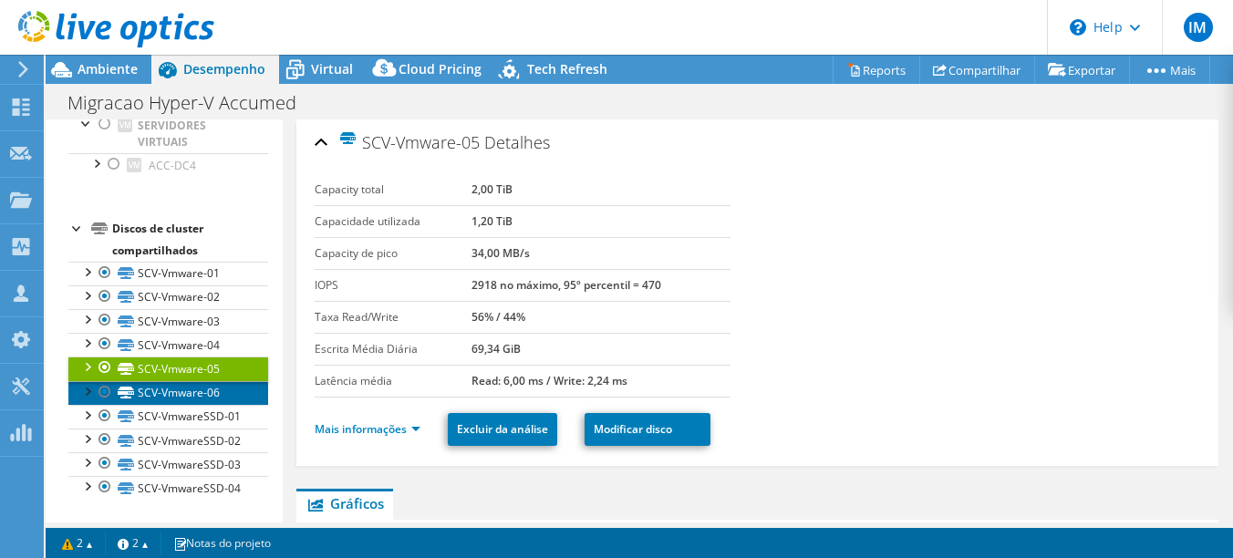
click at [188, 381] on link "SCV-Vmware-06" at bounding box center [168, 393] width 200 height 24
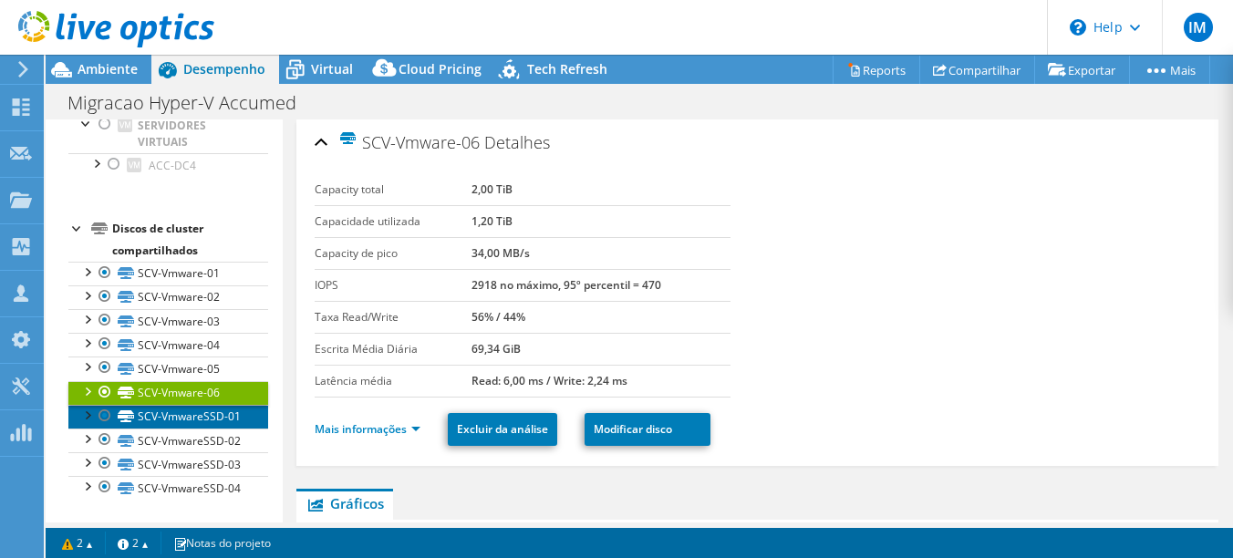
click at [184, 405] on link "SCV-VmwareSSD-01" at bounding box center [168, 417] width 200 height 24
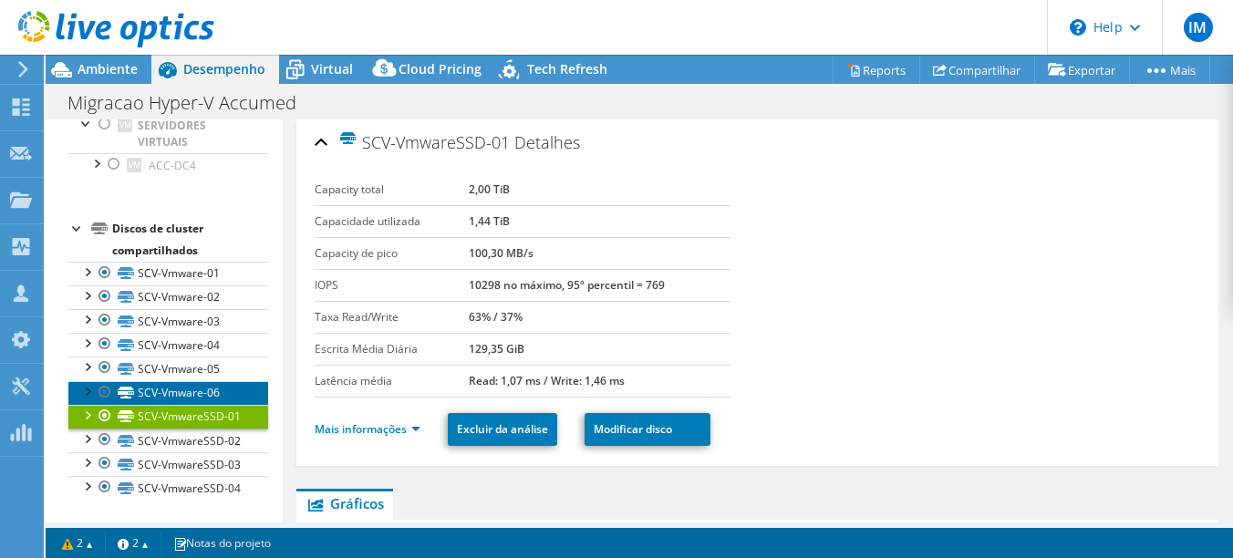
click at [193, 381] on link "SCV-Vmware-06" at bounding box center [168, 393] width 200 height 24
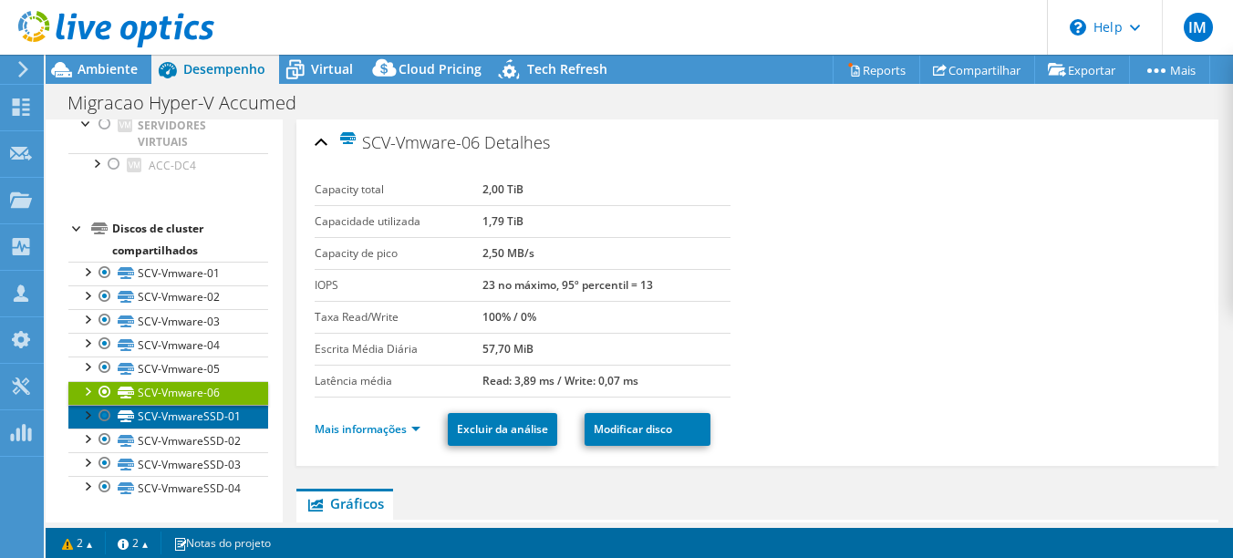
click at [210, 405] on link "SCV-VmwareSSD-01" at bounding box center [168, 417] width 200 height 24
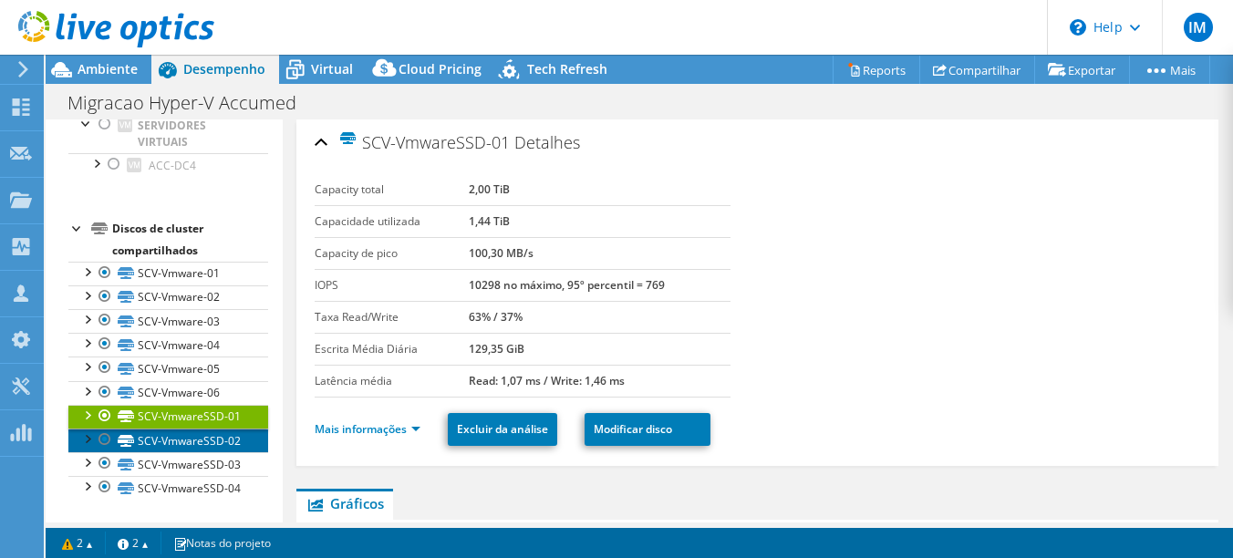
click at [210, 429] on link "SCV-VmwareSSD-02" at bounding box center [168, 441] width 200 height 24
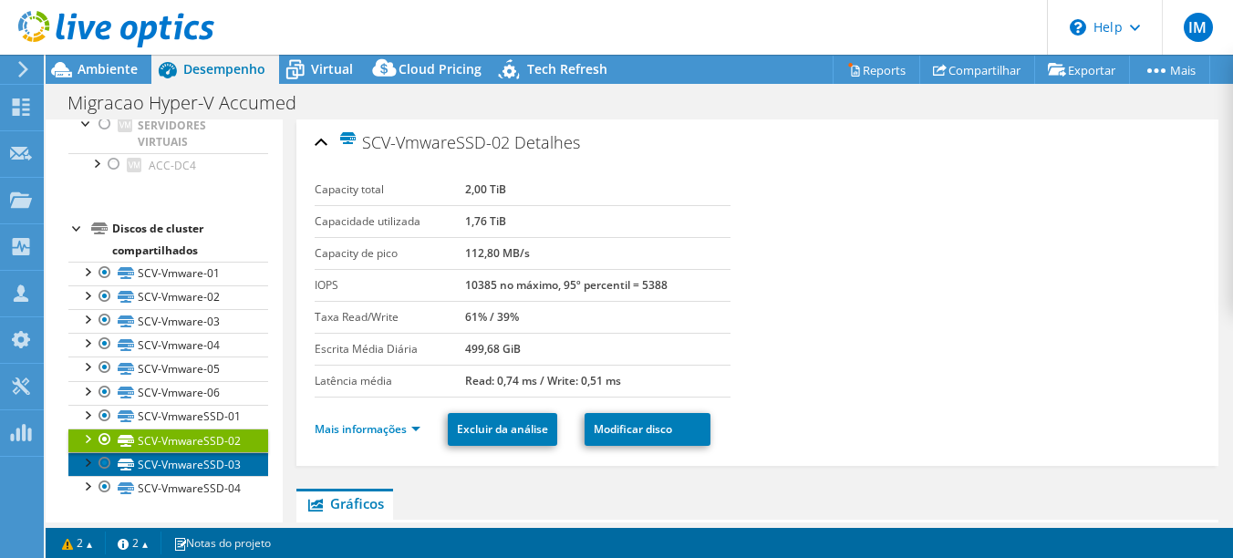
click at [199, 452] on link "SCV-VmwareSSD-03" at bounding box center [168, 464] width 200 height 24
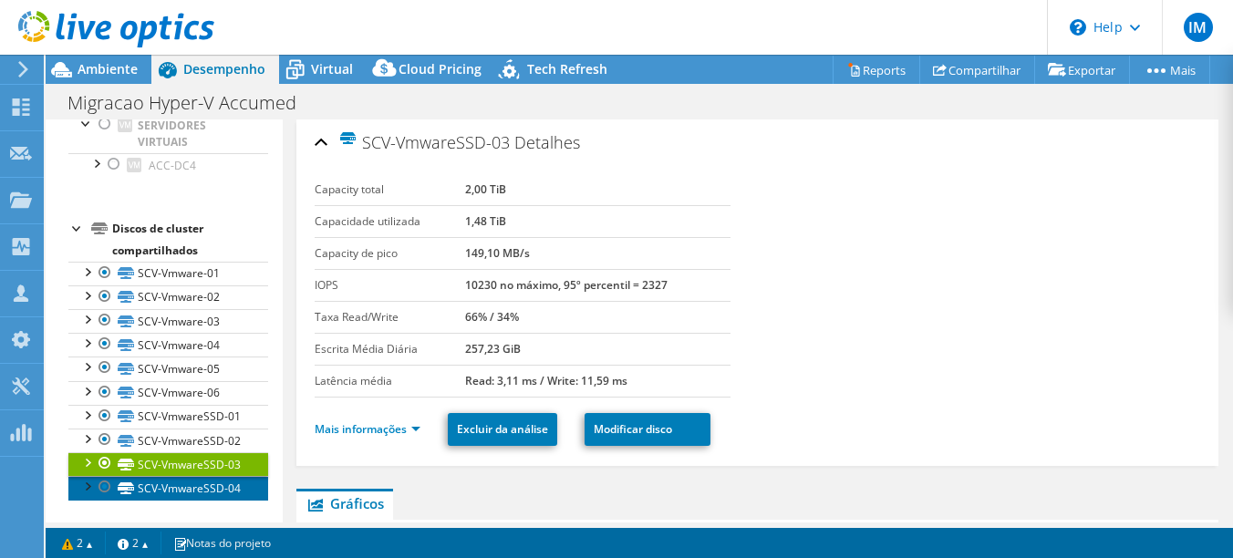
click at [203, 481] on link "SCV-VmwareSSD-04" at bounding box center [168, 488] width 200 height 24
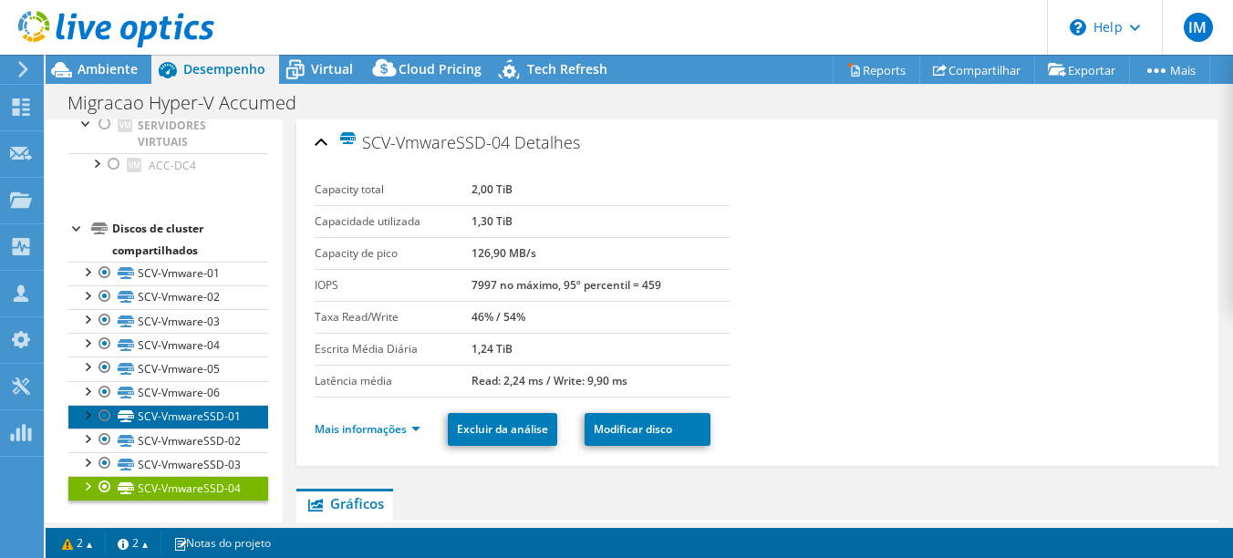
click at [210, 405] on link "SCV-VmwareSSD-01" at bounding box center [168, 417] width 200 height 24
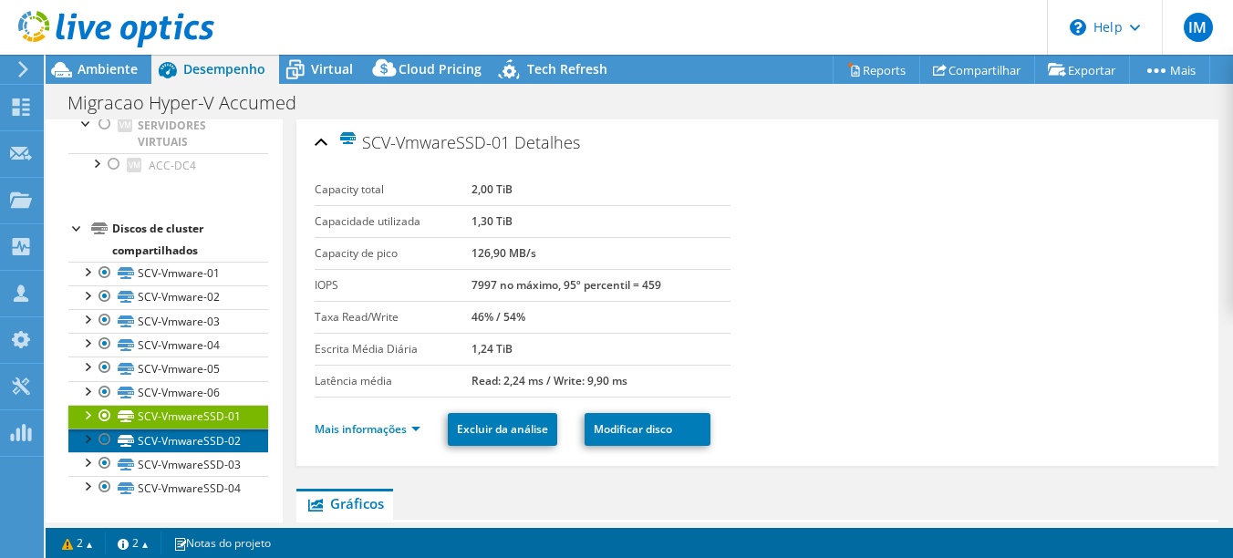
click at [209, 429] on link "SCV-VmwareSSD-02" at bounding box center [168, 441] width 200 height 24
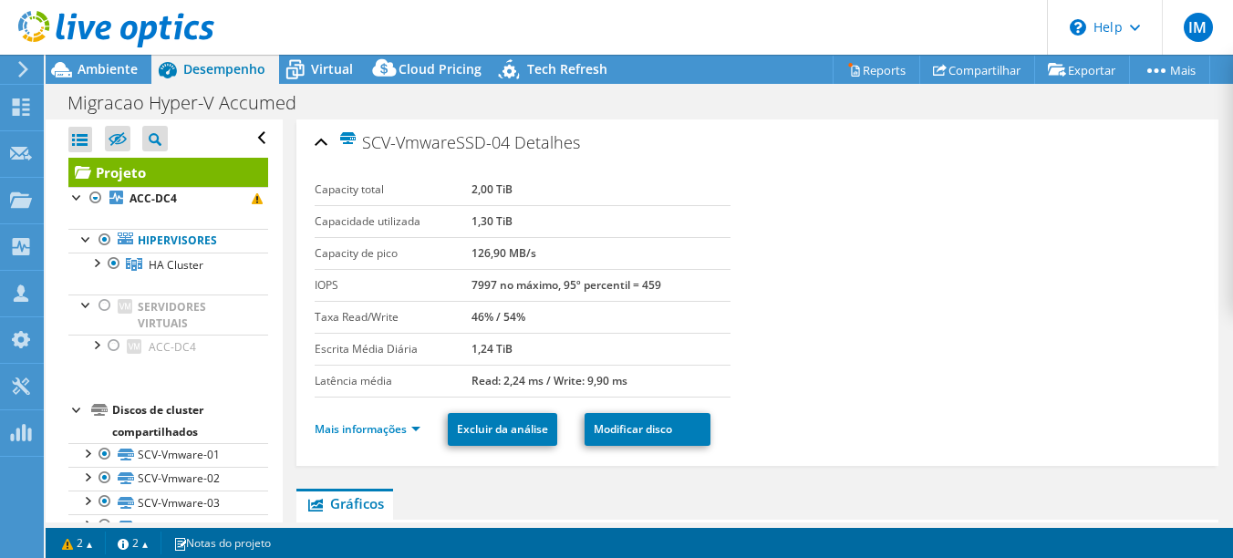
select select "USD"
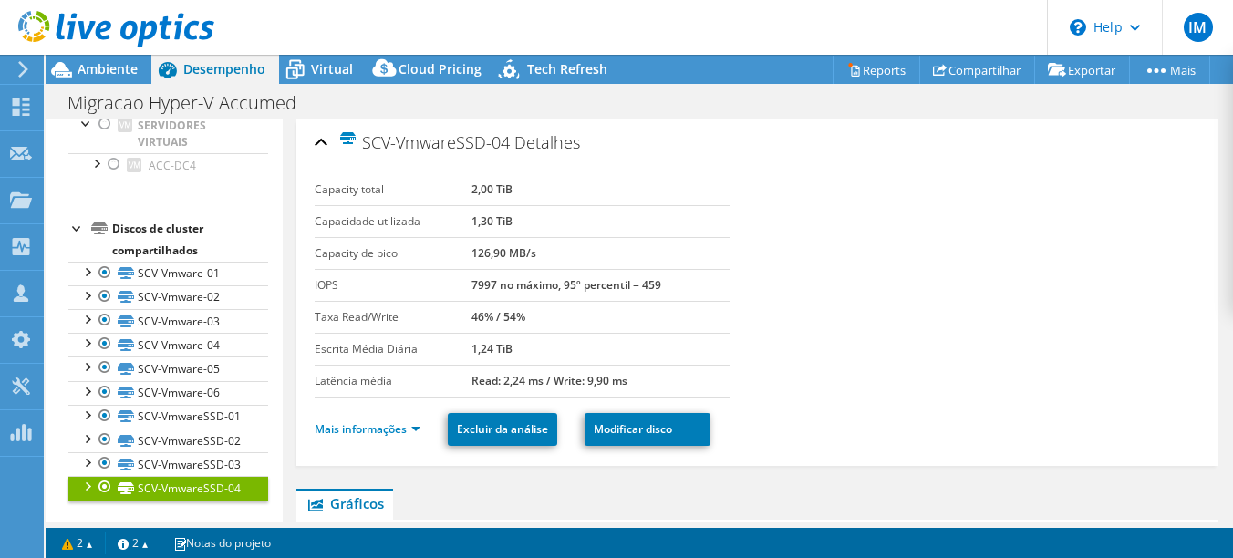
scroll to position [247, 0]
click at [72, 218] on div at bounding box center [77, 227] width 18 height 18
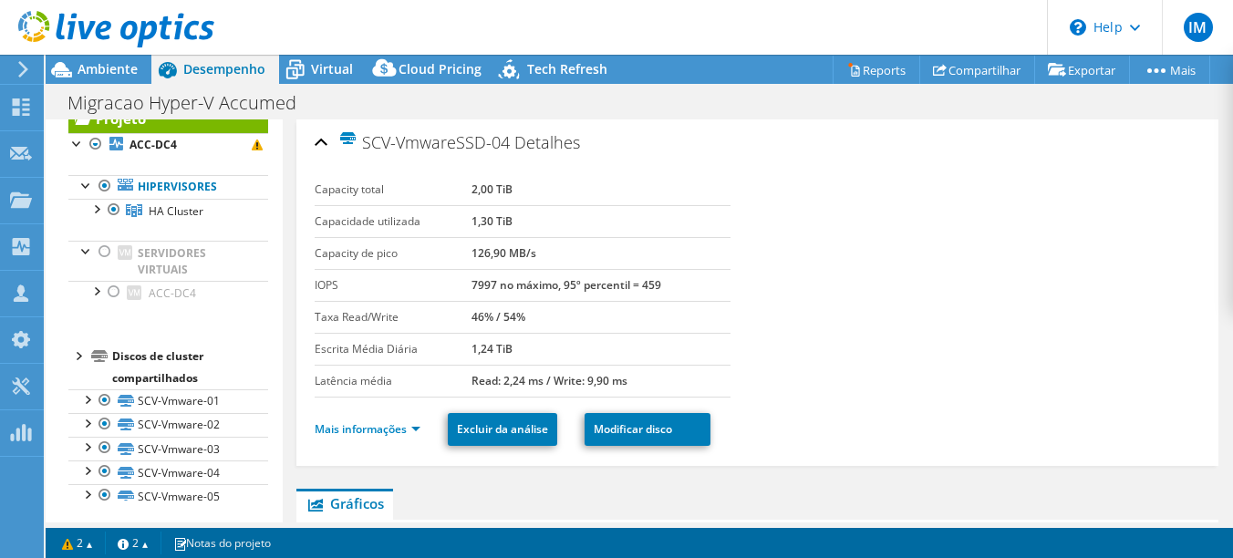
scroll to position [0, 0]
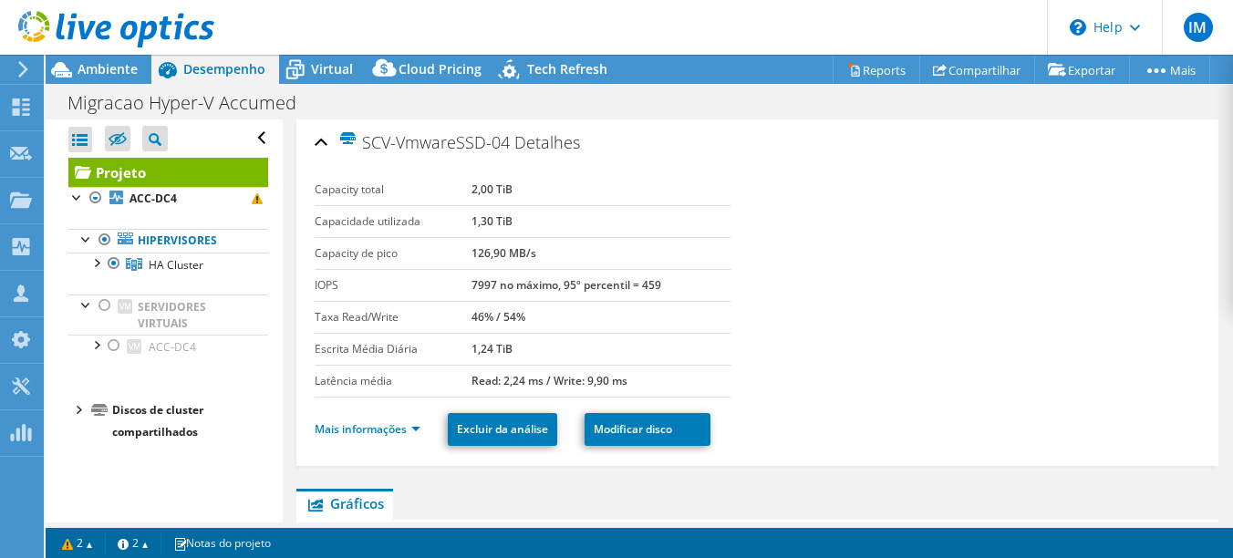
click at [77, 409] on div at bounding box center [77, 409] width 18 height 18
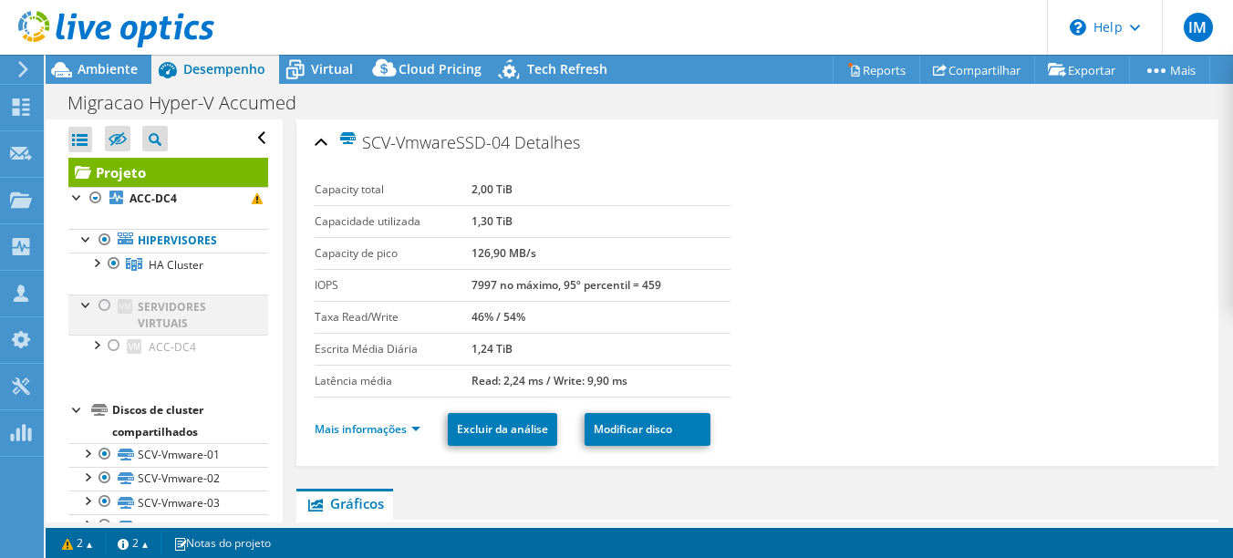
click at [87, 304] on div at bounding box center [87, 304] width 18 height 18
click at [84, 302] on div at bounding box center [87, 304] width 18 height 18
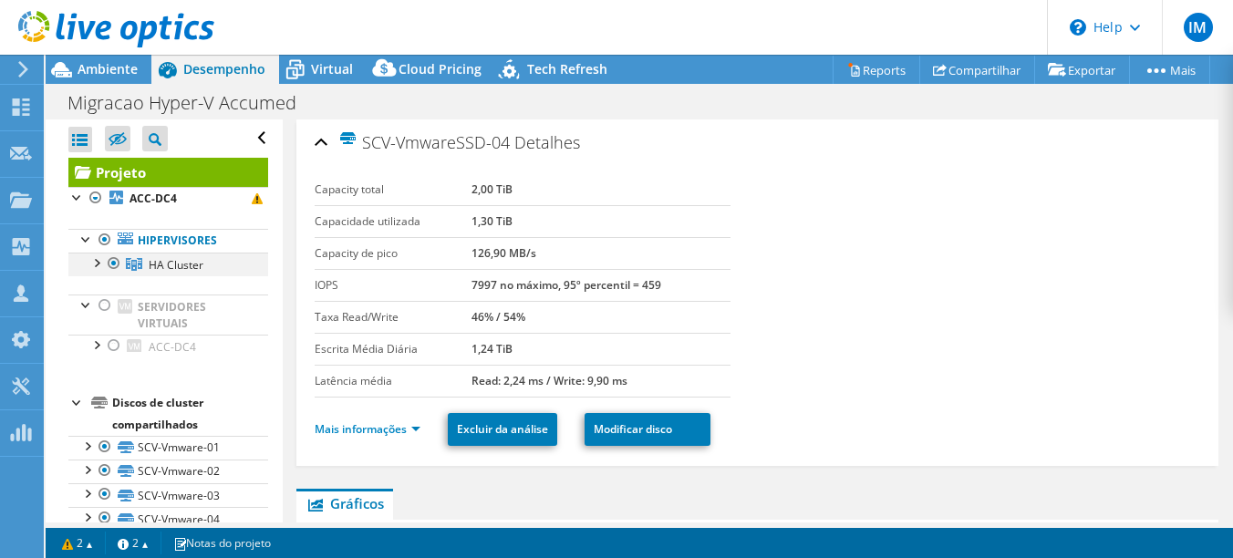
click at [95, 258] on div at bounding box center [96, 262] width 18 height 18
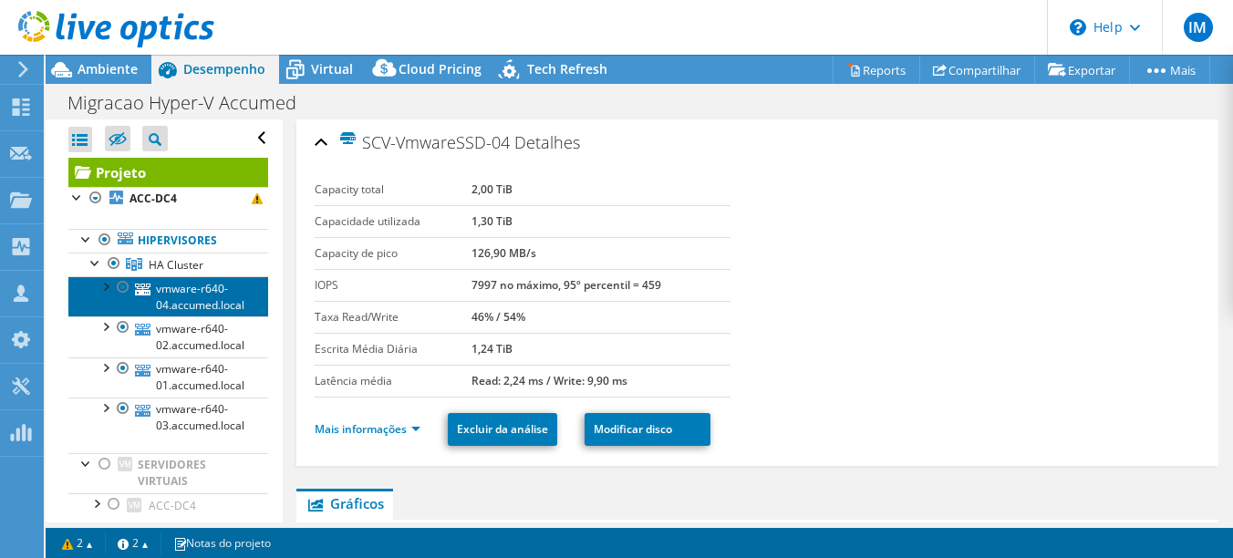
click at [193, 302] on link "vmware-r640-04.accumed.local" at bounding box center [168, 296] width 200 height 40
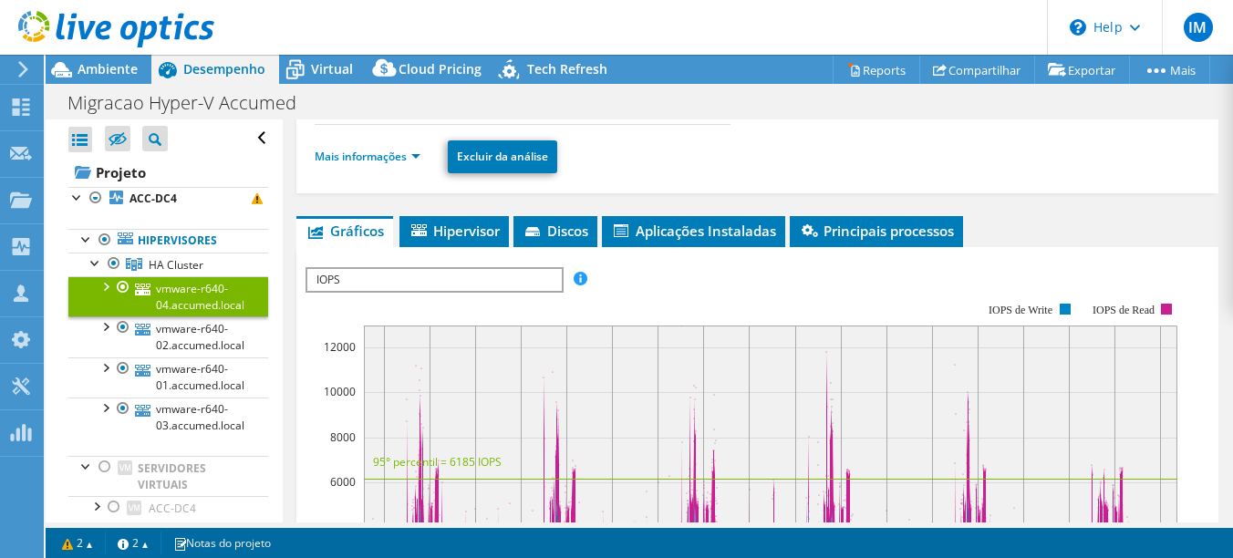
scroll to position [182, 0]
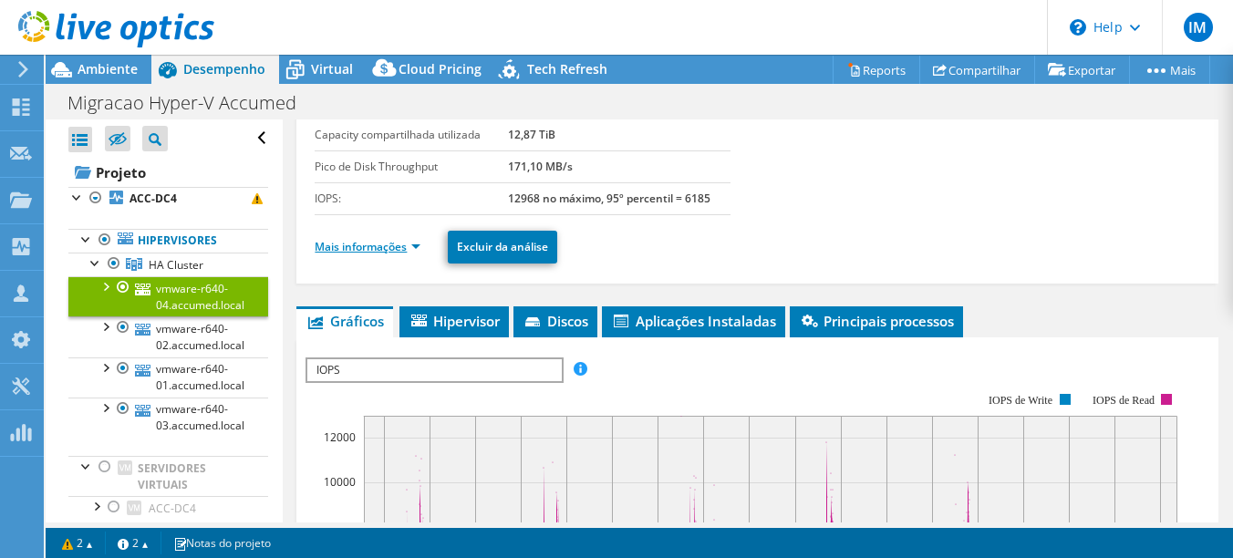
click at [368, 243] on link "Mais informações" at bounding box center [368, 247] width 106 height 16
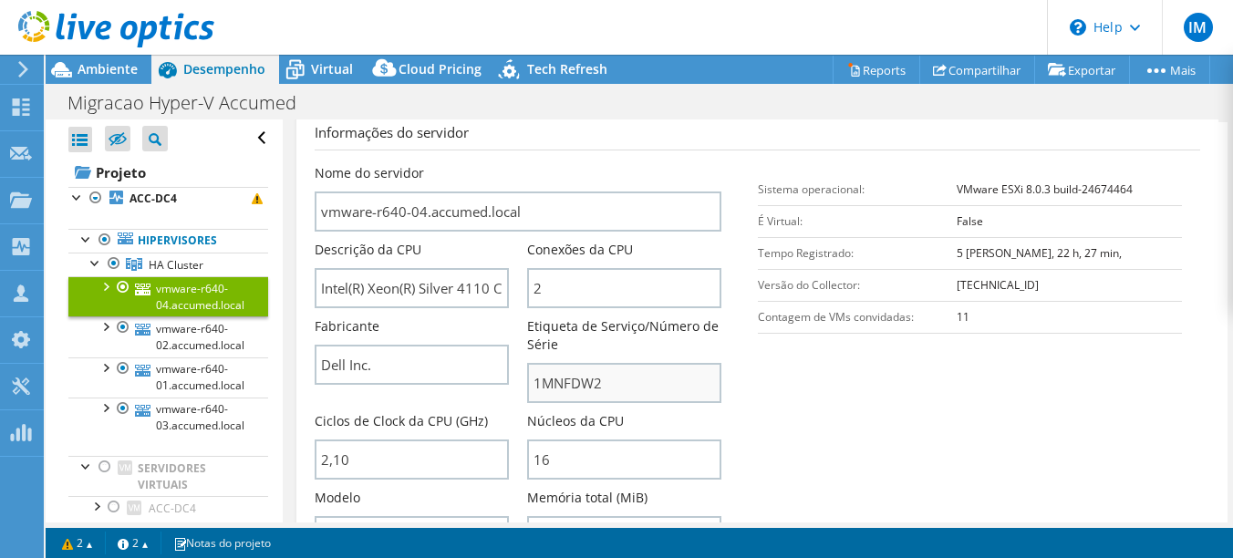
scroll to position [365, 0]
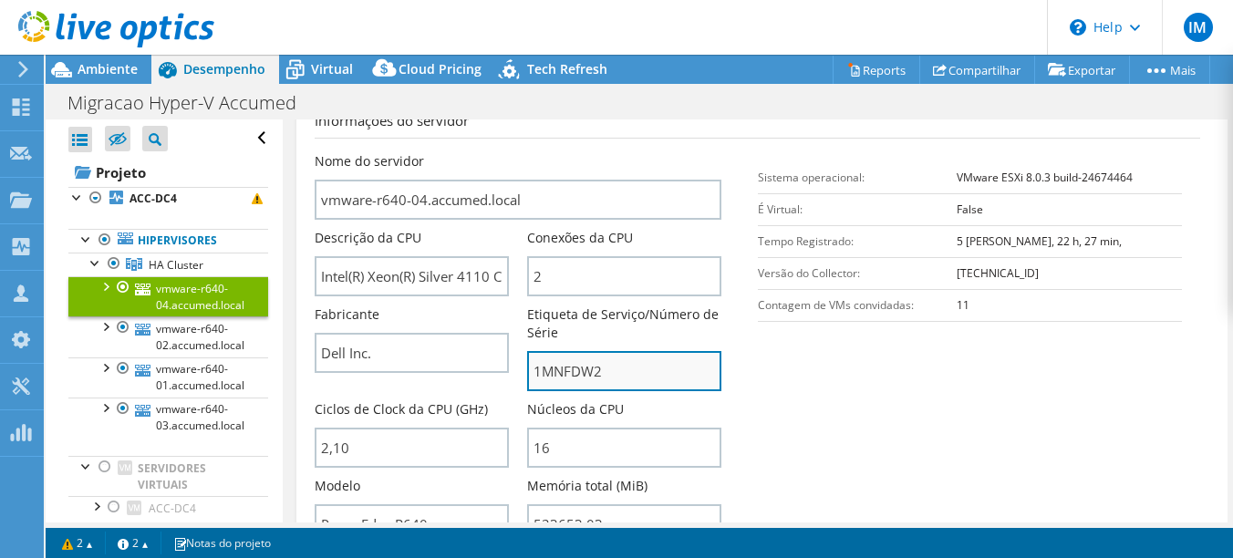
click at [568, 374] on input "1MNFDW2" at bounding box center [624, 371] width 194 height 40
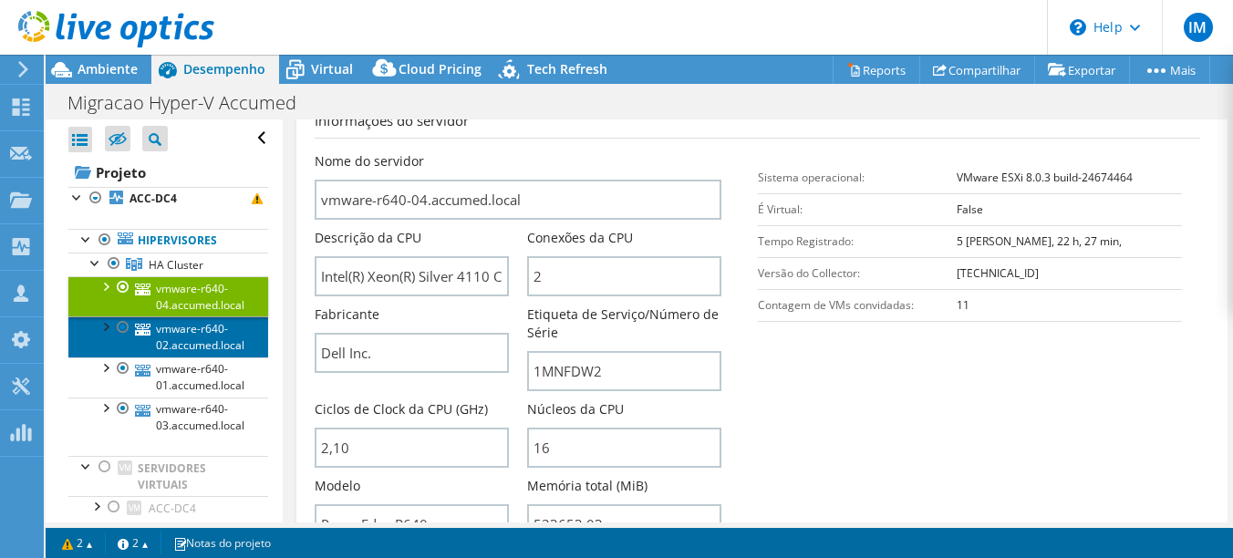
click at [189, 346] on link "vmware-r640-02.accumed.local" at bounding box center [168, 337] width 200 height 40
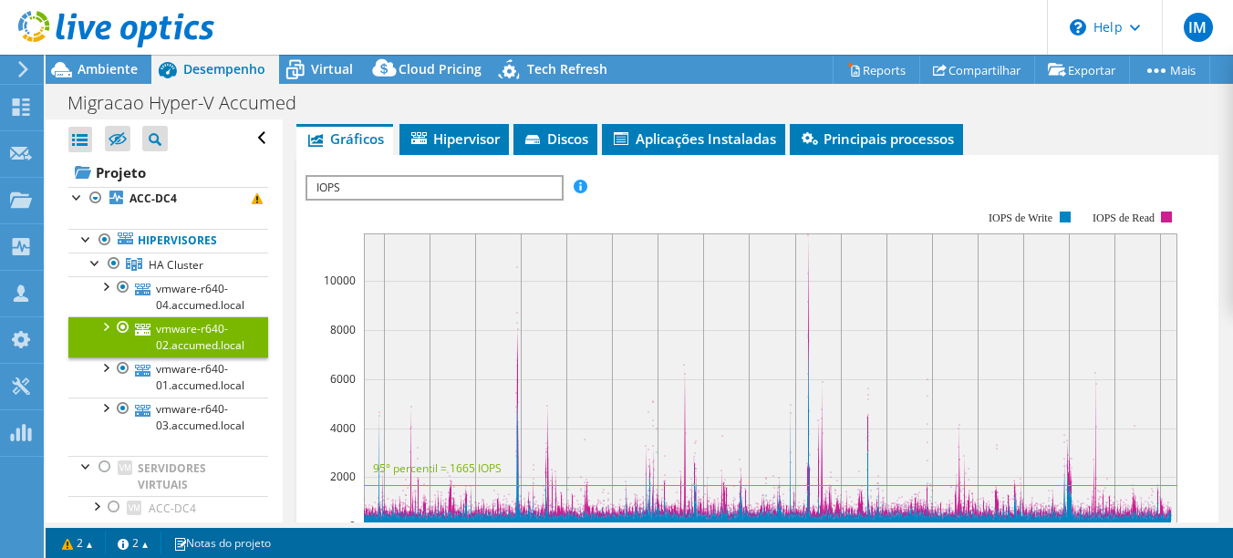
scroll to position [274, 0]
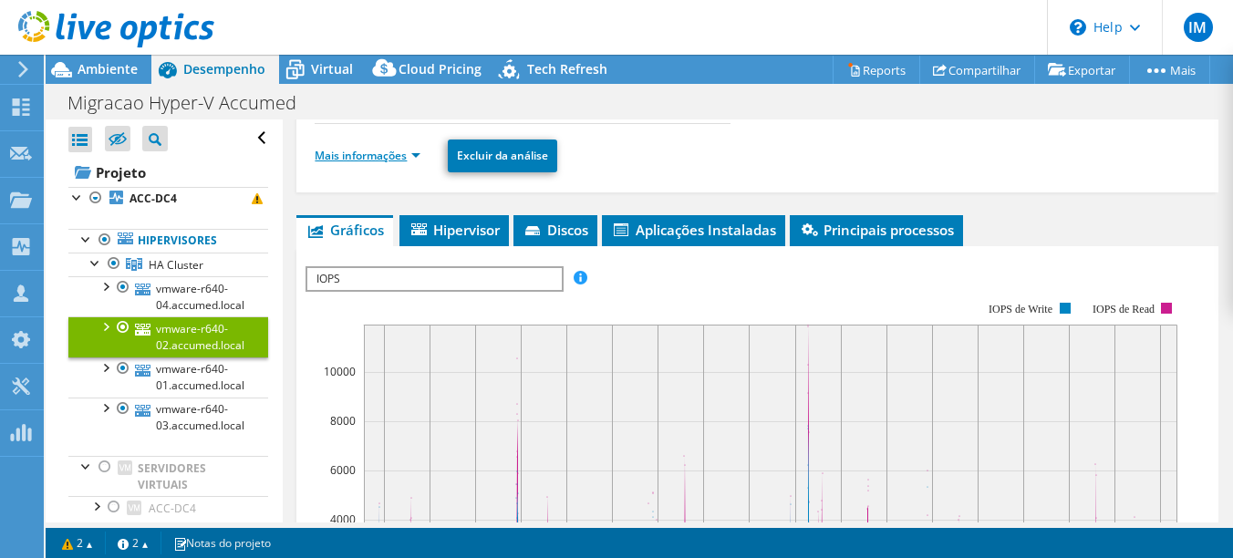
click at [404, 155] on link "Mais informações" at bounding box center [368, 156] width 106 height 16
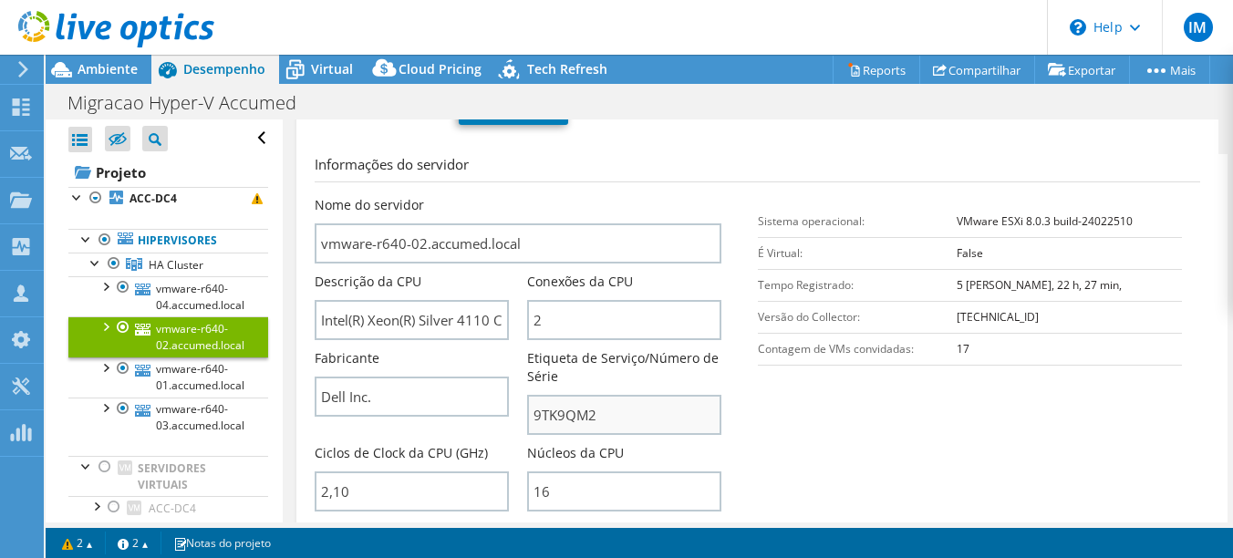
scroll to position [365, 0]
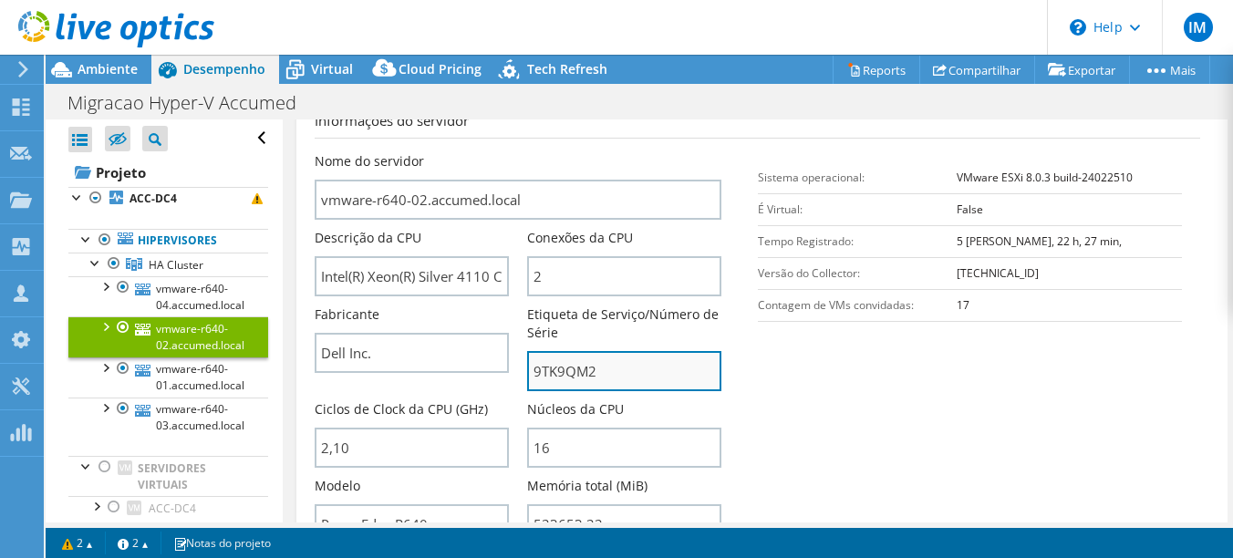
click at [569, 365] on input "9TK9QM2" at bounding box center [624, 371] width 194 height 40
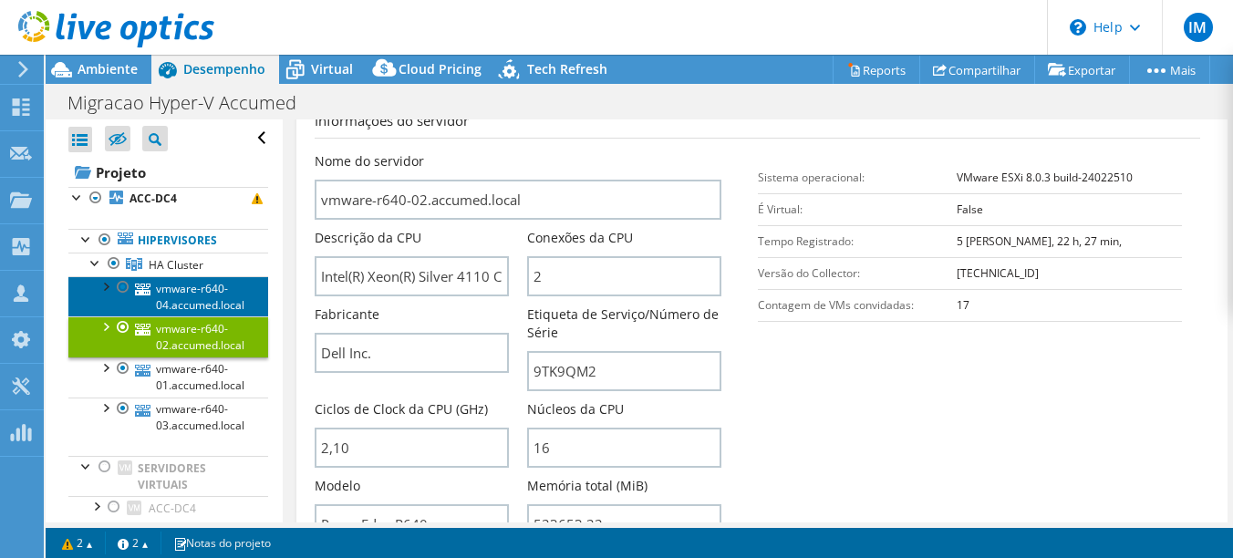
click at [198, 292] on link "vmware-r640-04.accumed.local" at bounding box center [168, 296] width 200 height 40
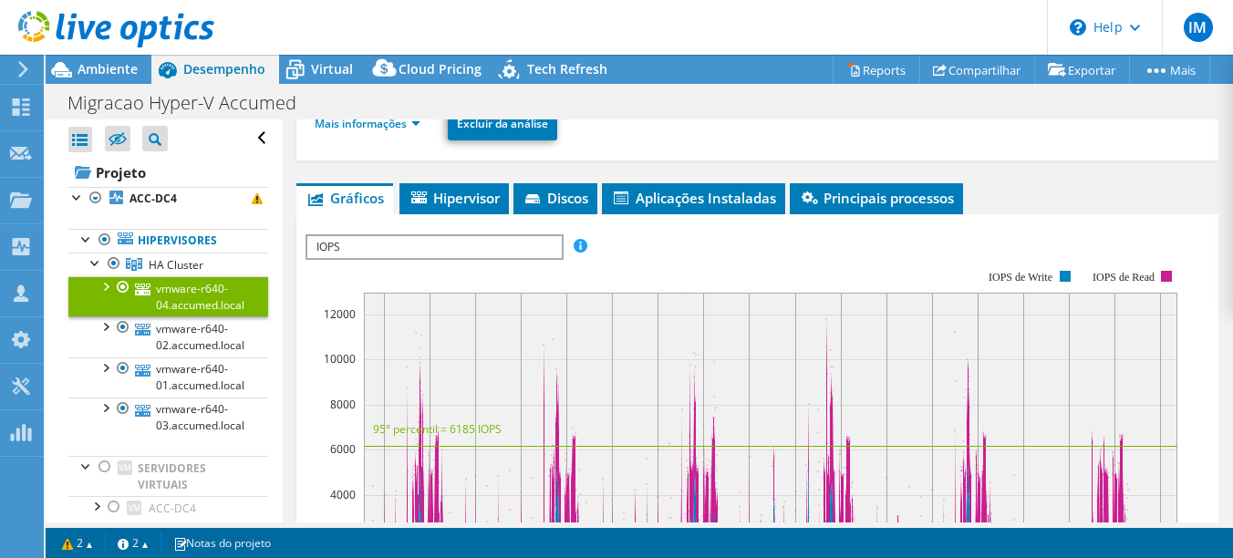
scroll to position [274, 0]
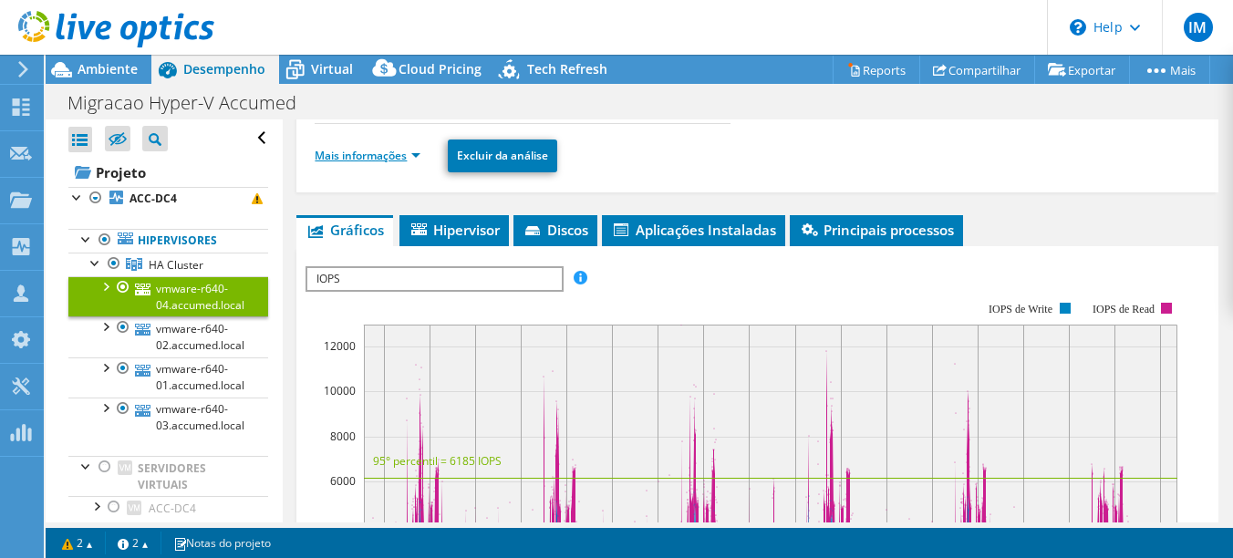
click at [392, 157] on link "Mais informações" at bounding box center [368, 156] width 106 height 16
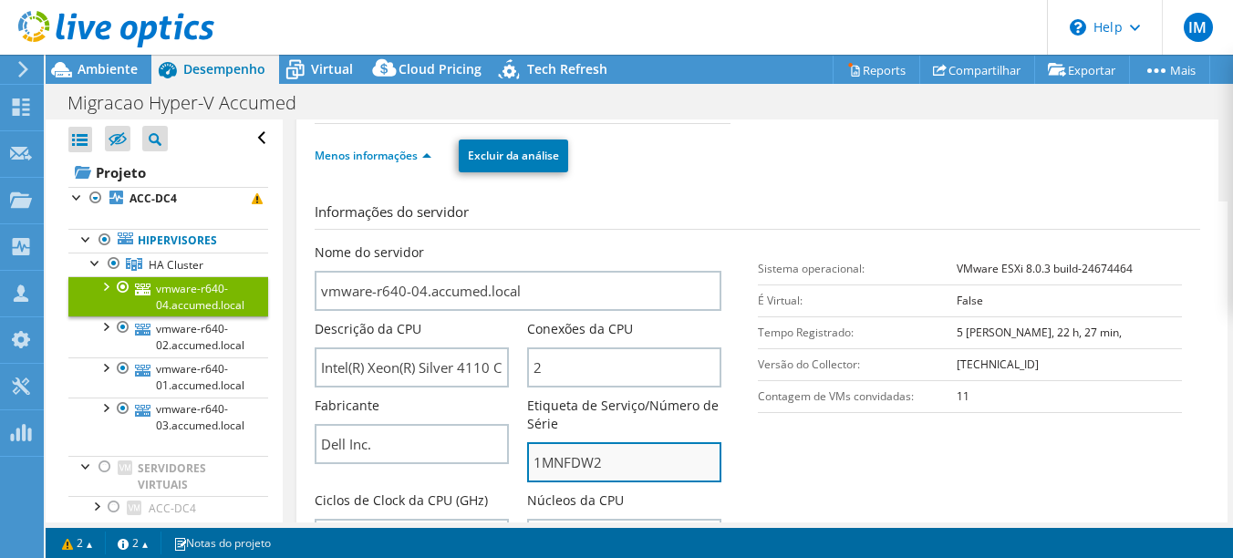
click at [576, 459] on input "1MNFDW2" at bounding box center [624, 462] width 194 height 40
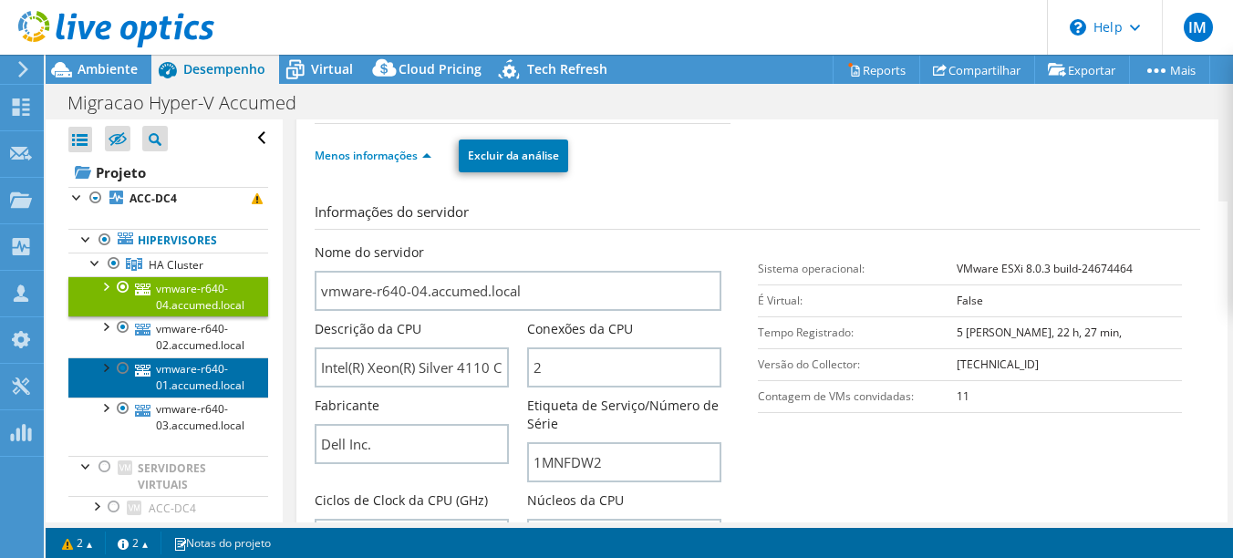
click at [197, 382] on link "vmware-r640-01.accumed.local" at bounding box center [168, 378] width 200 height 40
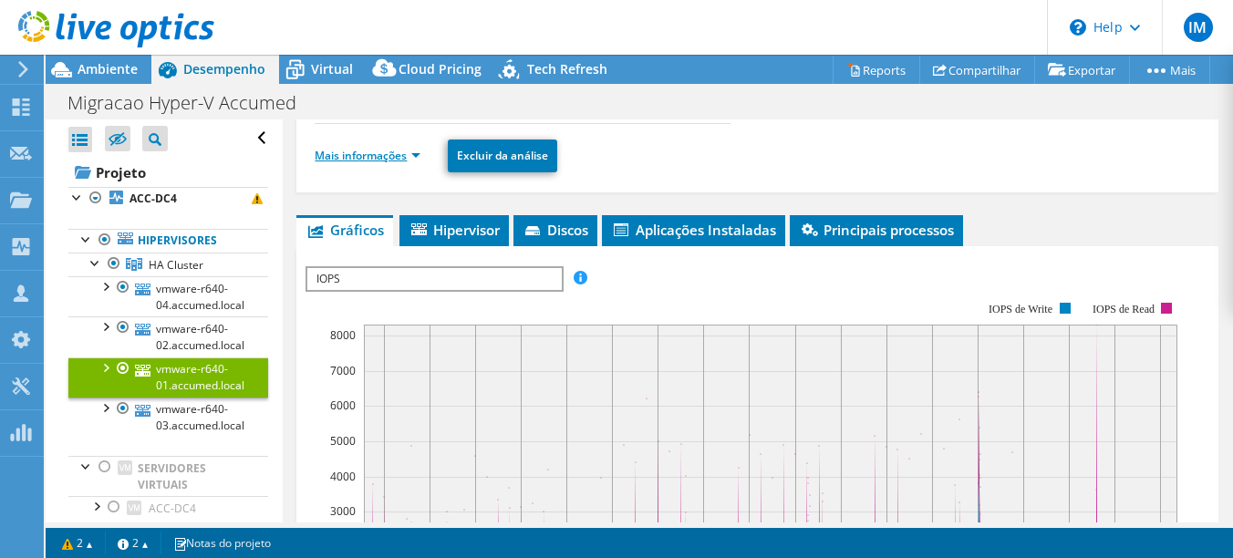
click at [398, 154] on link "Mais informações" at bounding box center [368, 156] width 106 height 16
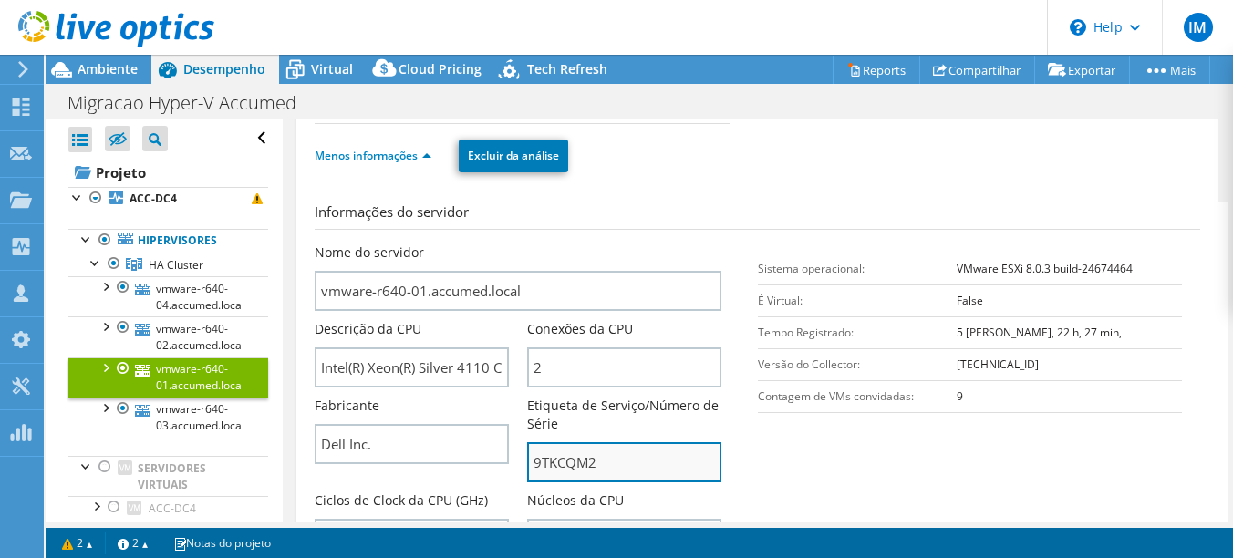
click at [568, 464] on input "9TKCQM2" at bounding box center [624, 462] width 194 height 40
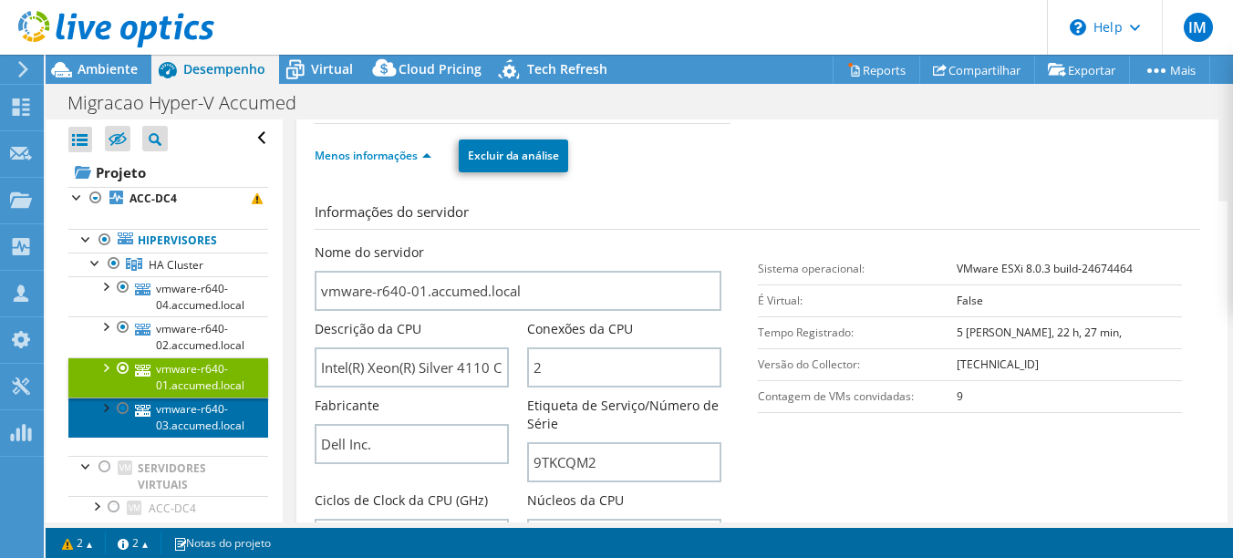
click at [201, 415] on link "vmware-r640-03.accumed.local" at bounding box center [168, 418] width 200 height 40
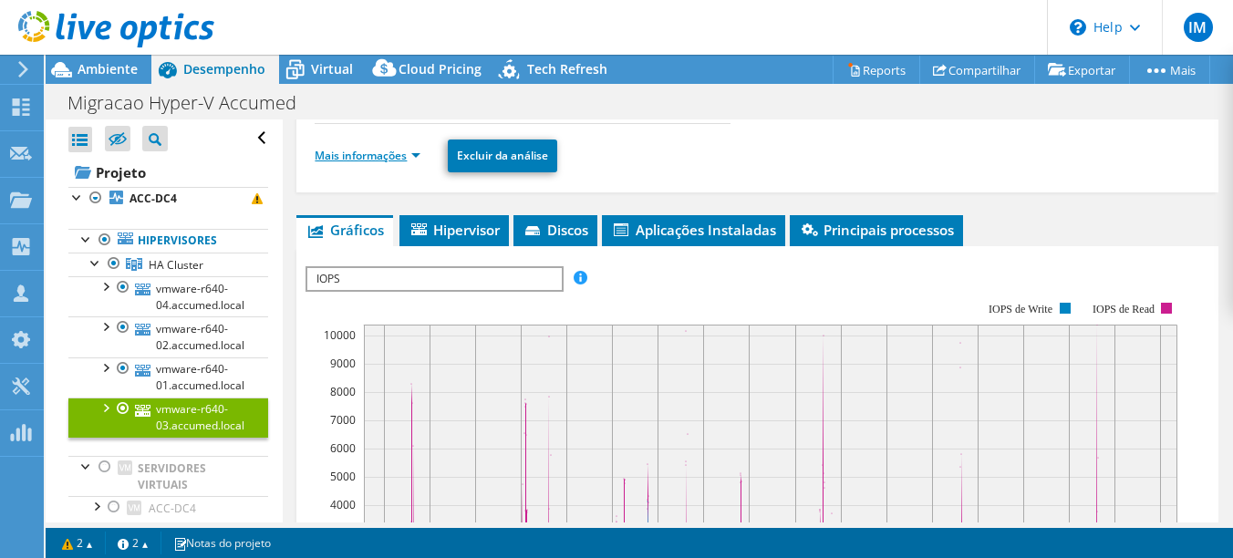
click at [392, 154] on link "Mais informações" at bounding box center [368, 156] width 106 height 16
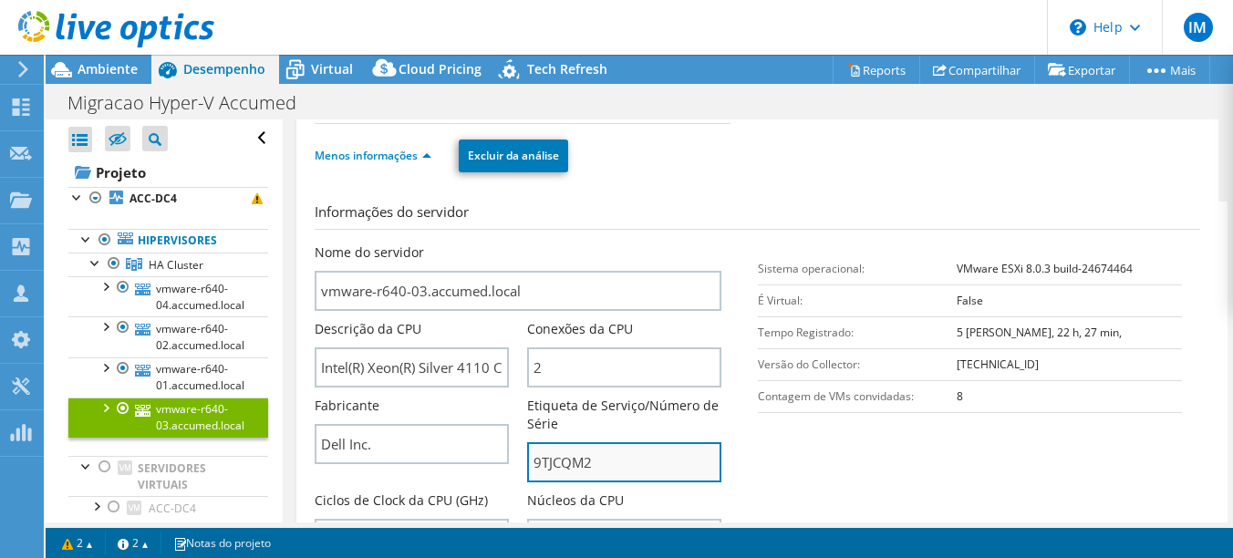
click at [565, 462] on input "9TJCQM2" at bounding box center [624, 462] width 194 height 40
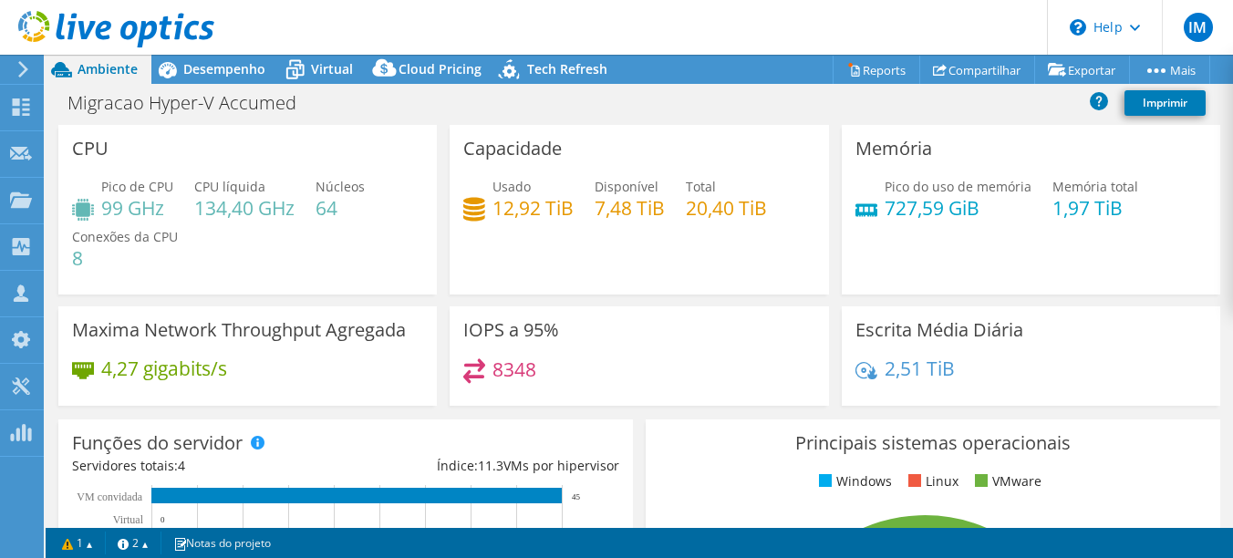
select select "USD"
click at [17, 116] on div at bounding box center [21, 109] width 22 height 20
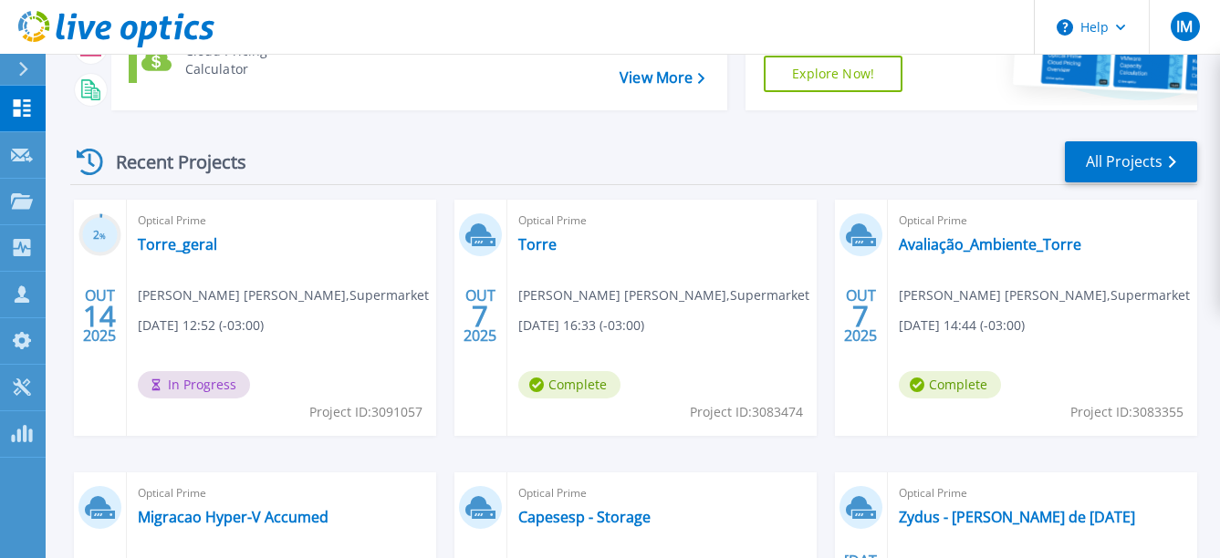
scroll to position [91, 0]
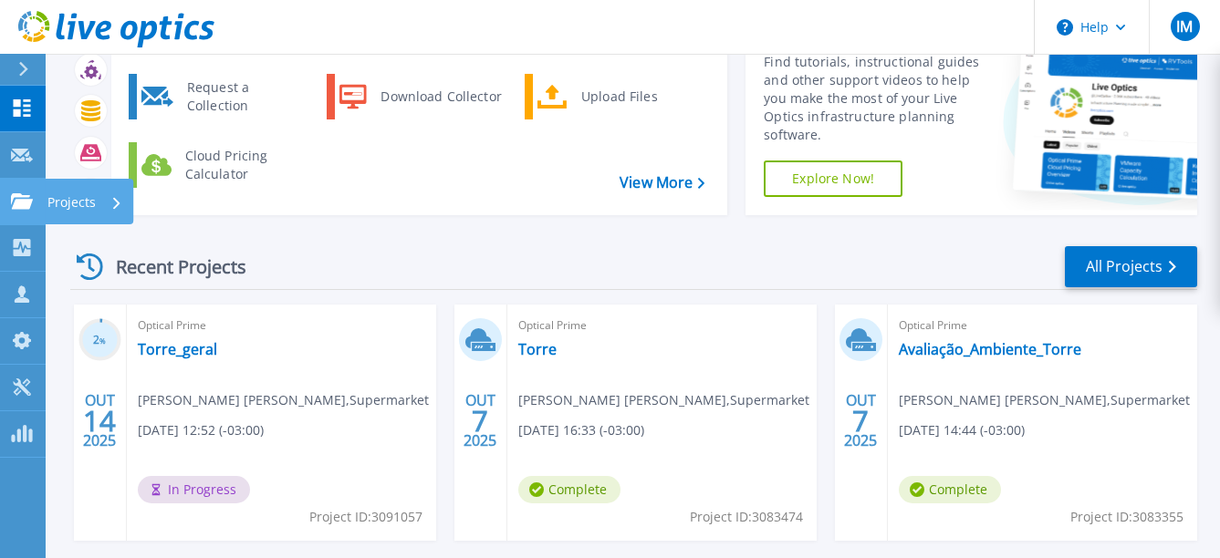
click at [9, 203] on link "Projects Projects" at bounding box center [23, 202] width 46 height 47
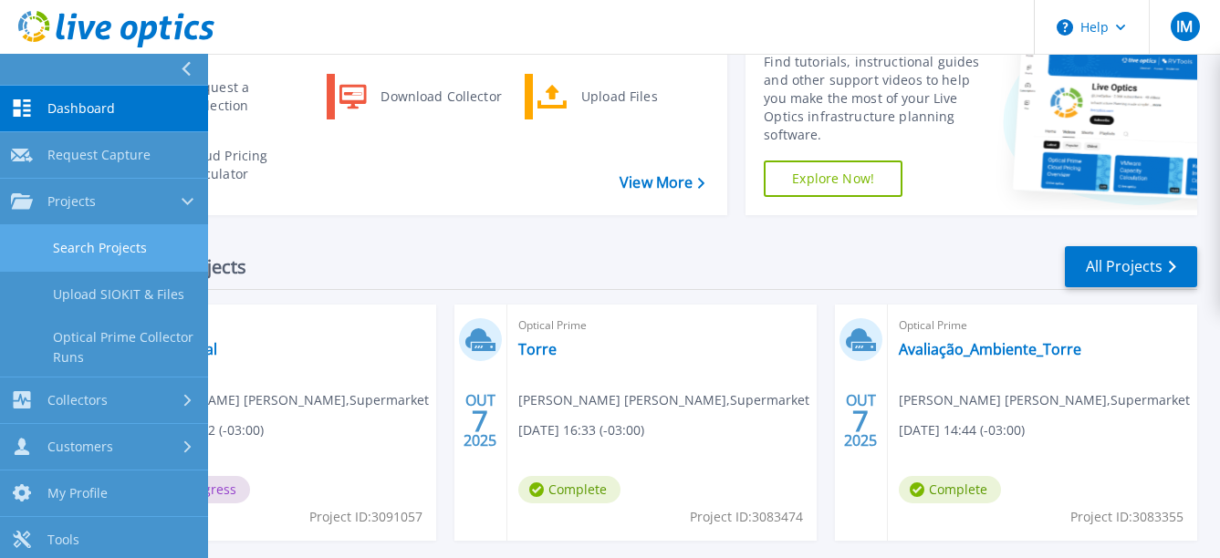
click at [100, 250] on link "Search Projects" at bounding box center [104, 248] width 208 height 47
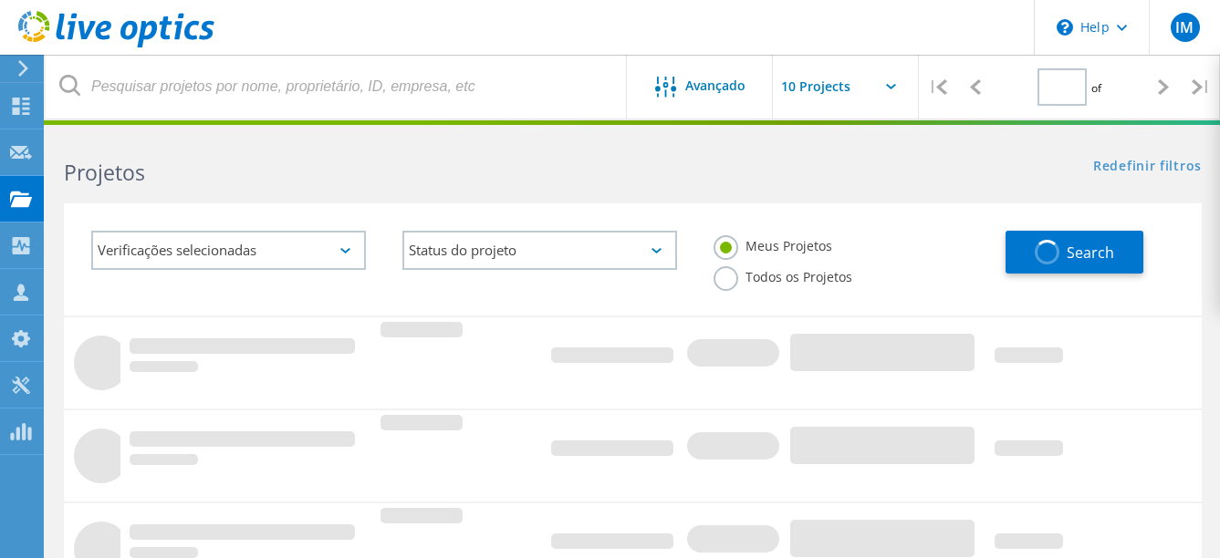
type input "1"
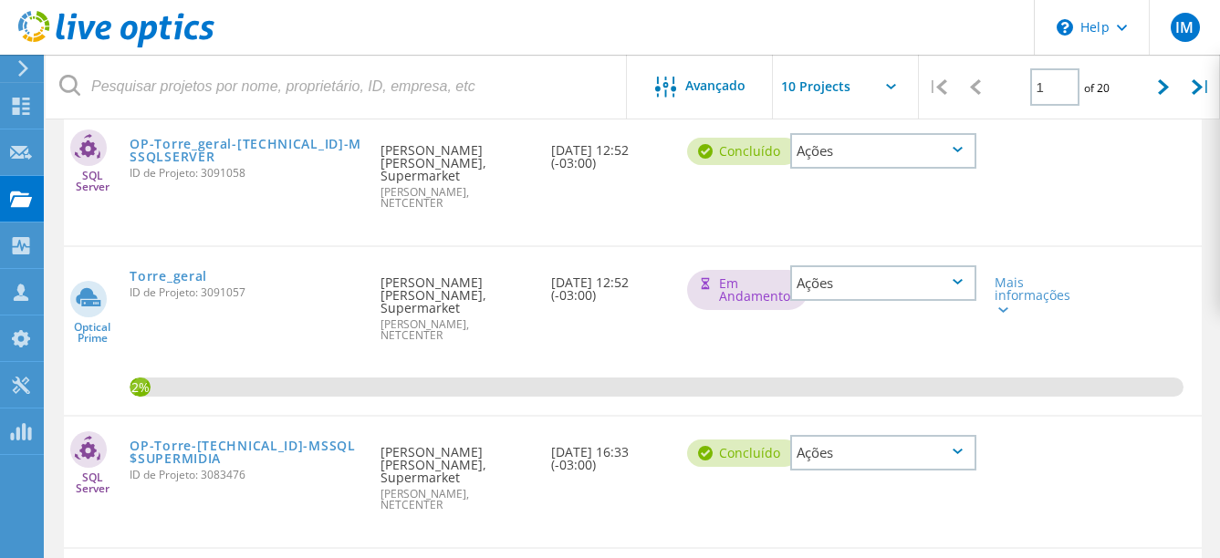
scroll to position [274, 0]
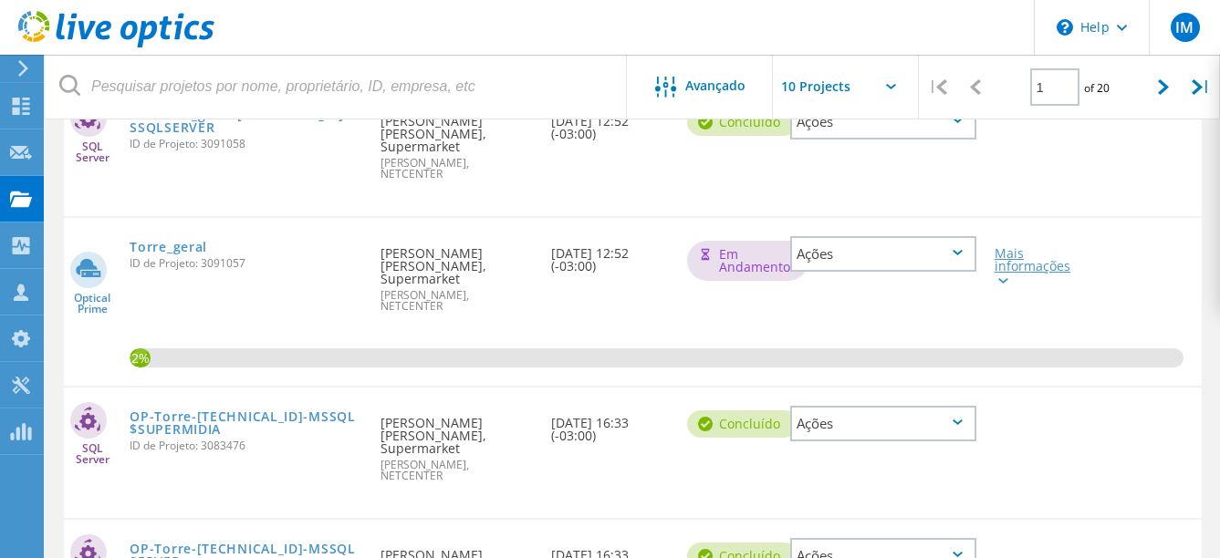
click at [1052, 247] on div "Mais informações" at bounding box center [1030, 266] width 73 height 38
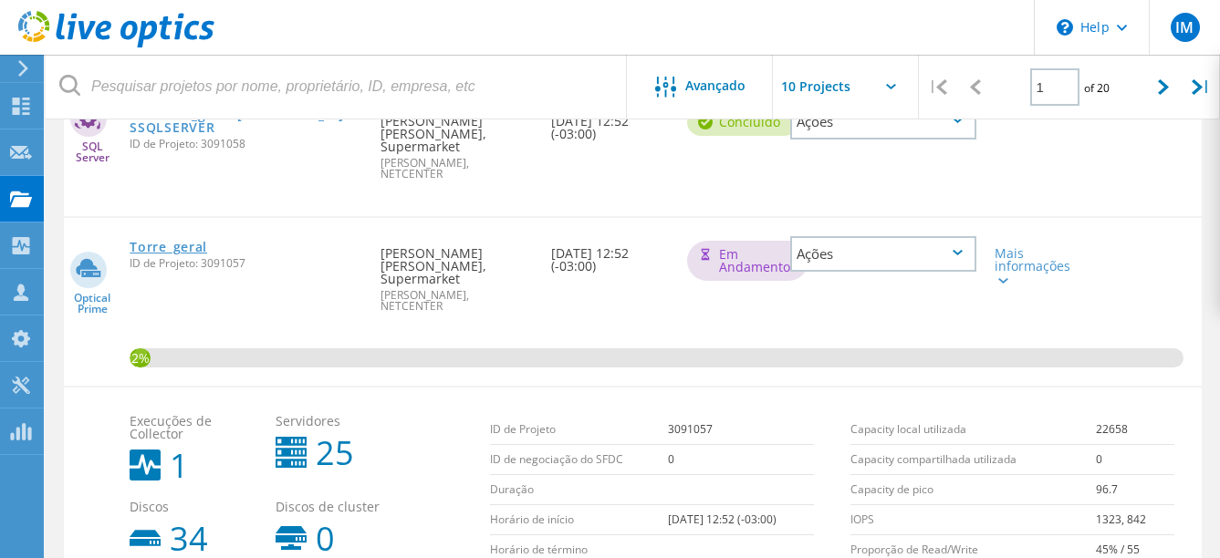
click at [167, 241] on link "Torre_geral" at bounding box center [169, 247] width 78 height 13
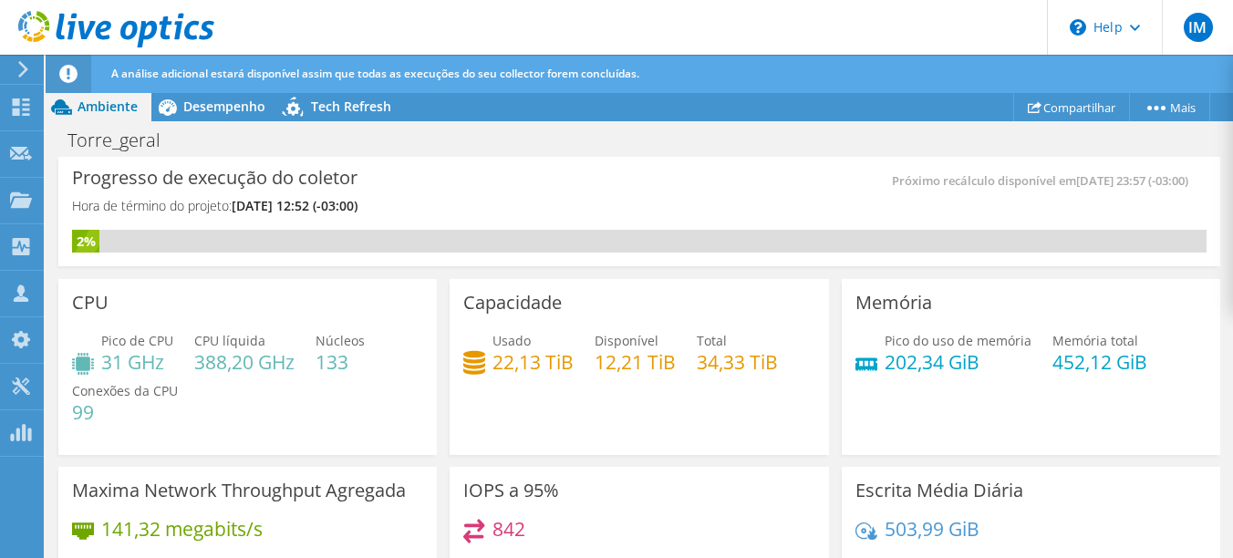
click at [636, 169] on div "Progresso de execução do coletor Hora de término do projeto: [DATE] 12:52 (-03:…" at bounding box center [639, 211] width 1162 height 109
click at [196, 106] on span "Desempenho" at bounding box center [224, 106] width 82 height 17
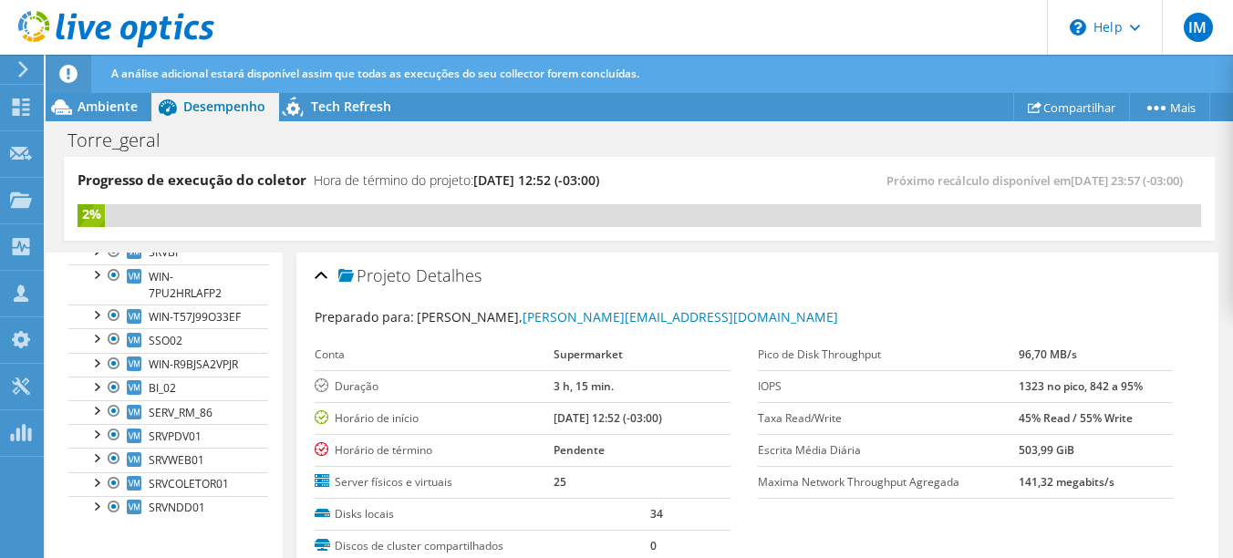
scroll to position [670, 0]
click at [241, 305] on link "WIN-T57J99O33EF" at bounding box center [168, 317] width 200 height 24
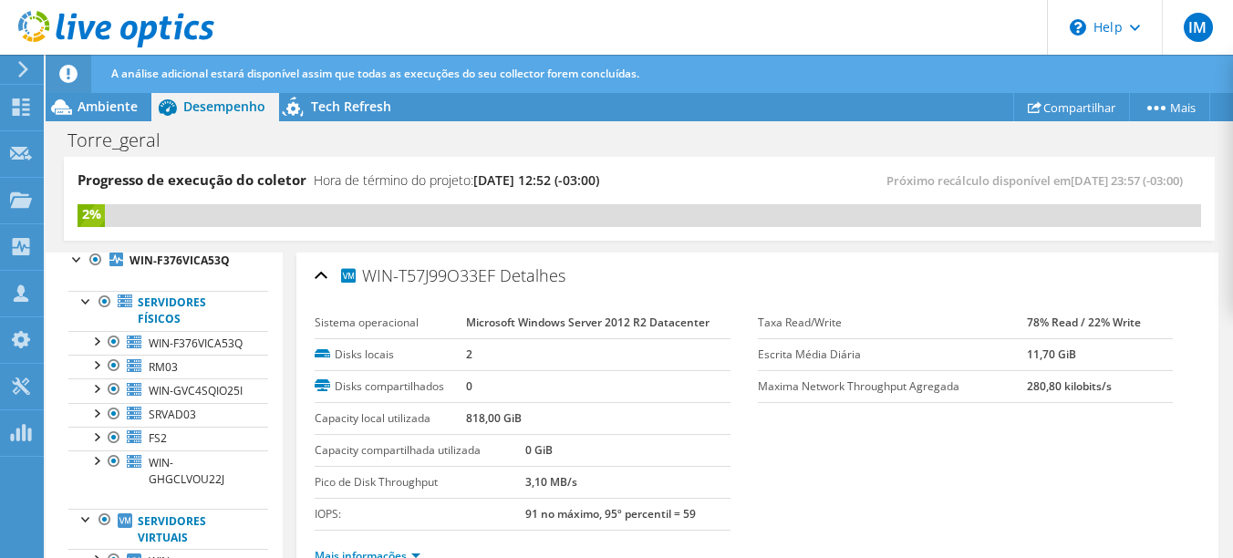
scroll to position [0, 0]
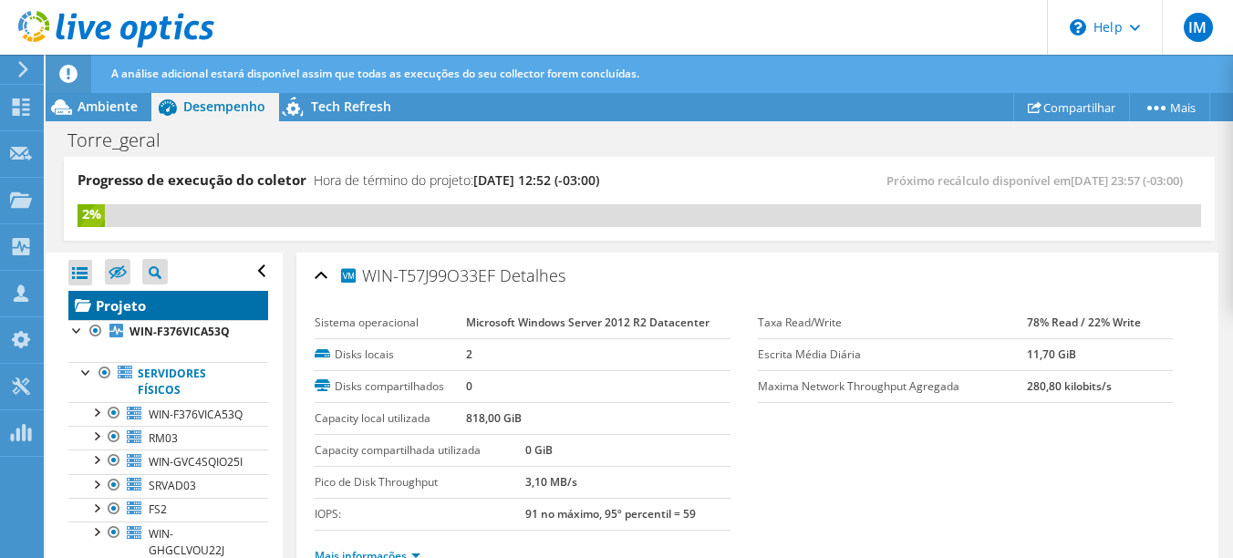
click at [163, 298] on link "Projeto" at bounding box center [168, 305] width 200 height 29
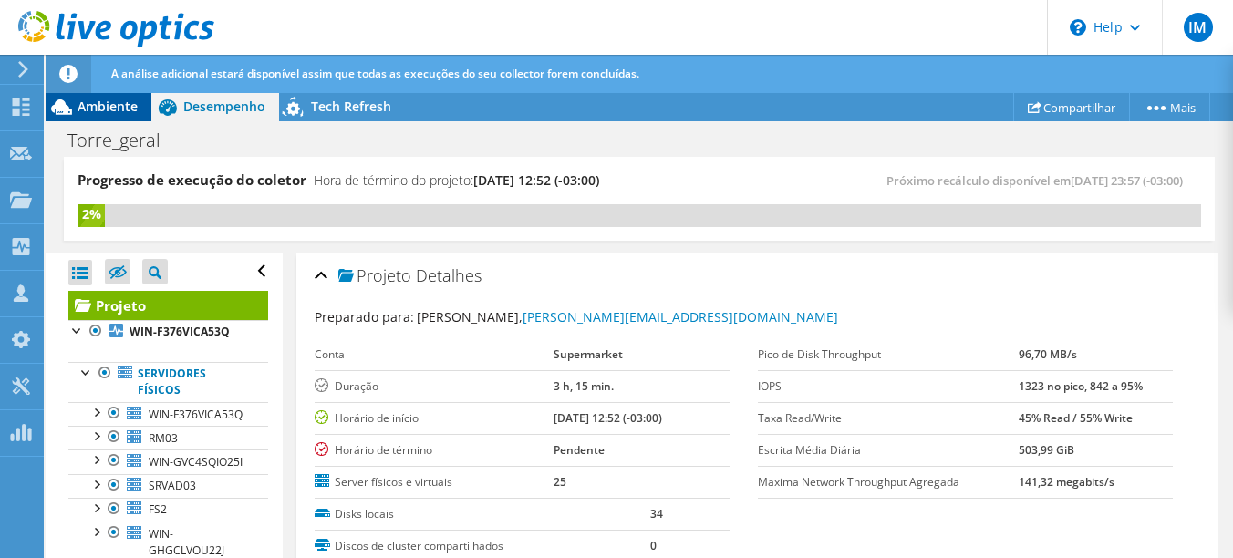
click at [93, 93] on div "Ambiente" at bounding box center [99, 106] width 106 height 29
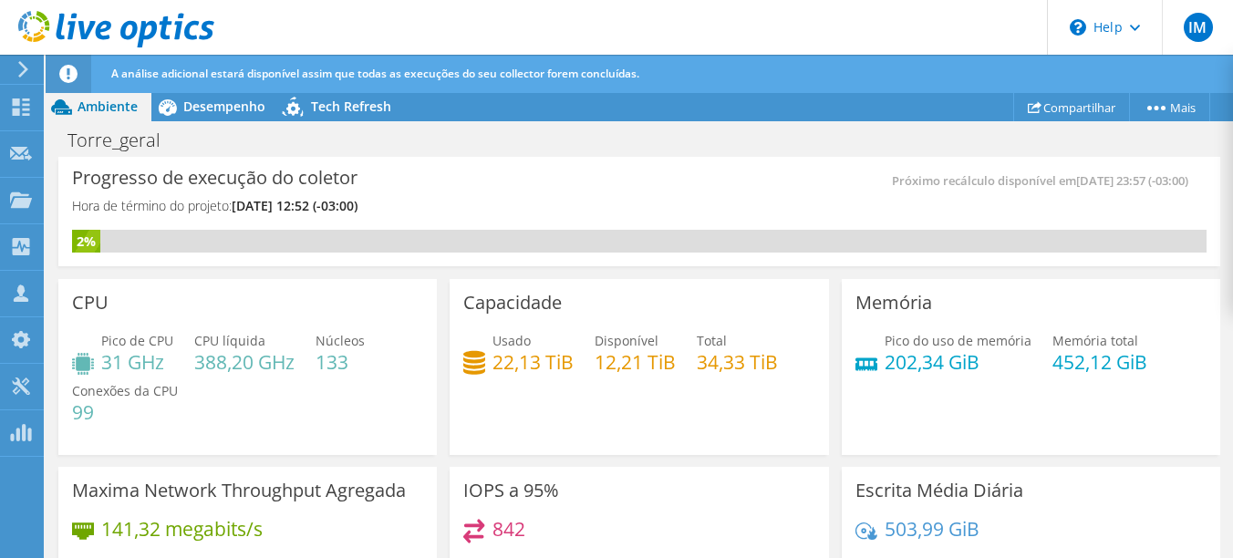
click at [889, 308] on h3 "Memória" at bounding box center [894, 303] width 77 height 20
click at [885, 333] on span "Pico do uso de memória" at bounding box center [958, 340] width 147 height 17
click at [890, 348] on span "Pico do uso de memória" at bounding box center [958, 340] width 147 height 17
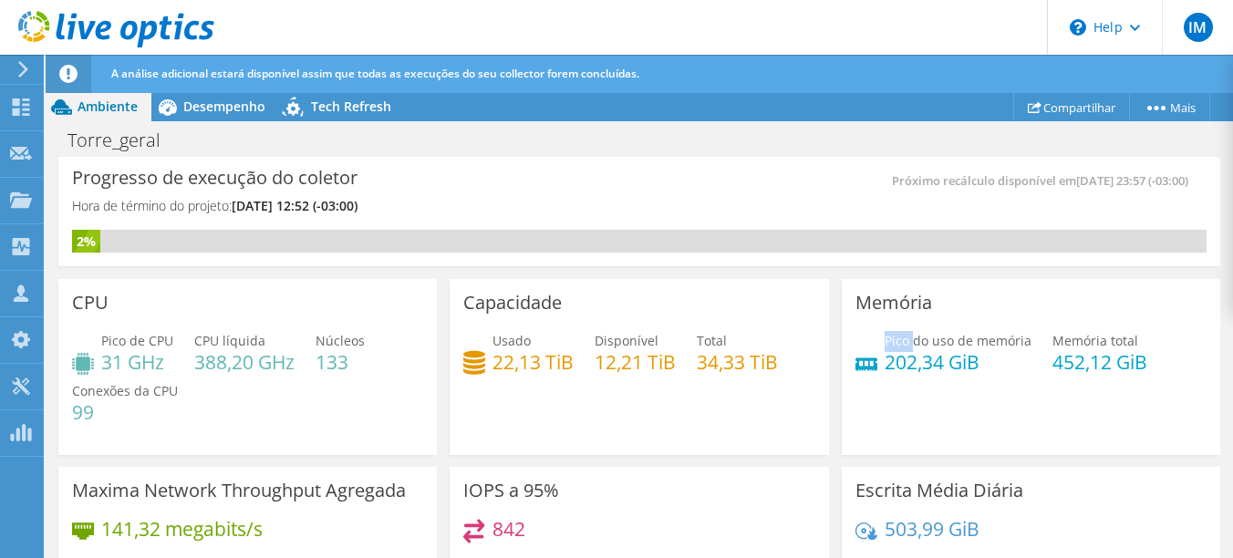
click at [890, 348] on span "Pico do uso de memória" at bounding box center [958, 340] width 147 height 17
click at [901, 357] on h4 "202,34 GiB" at bounding box center [958, 362] width 147 height 20
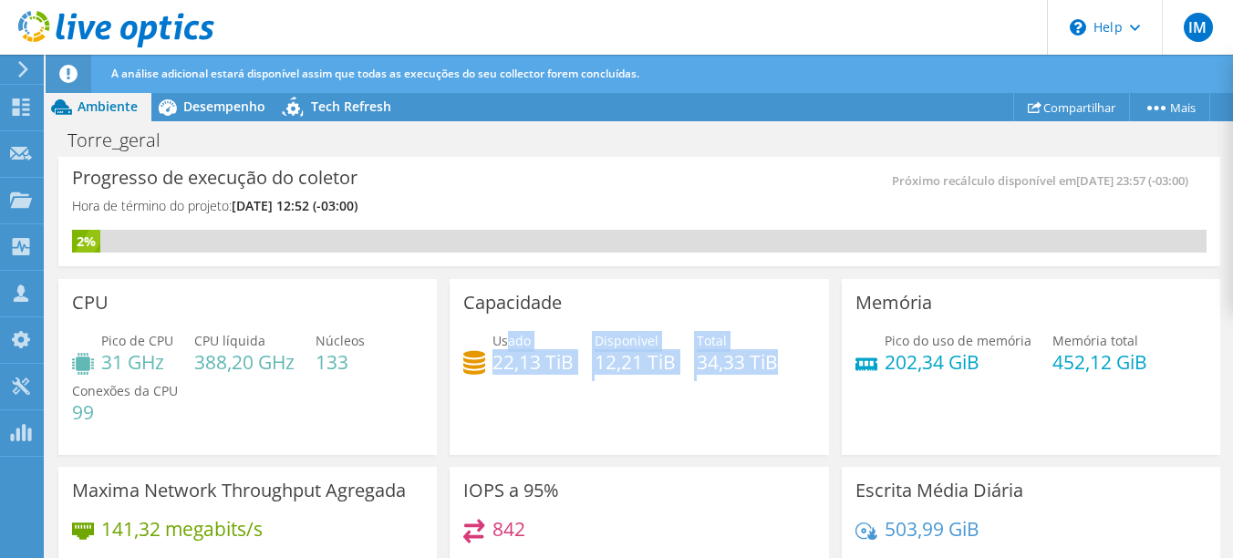
drag, startPoint x: 504, startPoint y: 344, endPoint x: 785, endPoint y: 369, distance: 282.1
click at [777, 369] on div "Usado 22,13 TiB Disponível 12,21 TiB Total 34,33 TiB" at bounding box center [638, 360] width 351 height 59
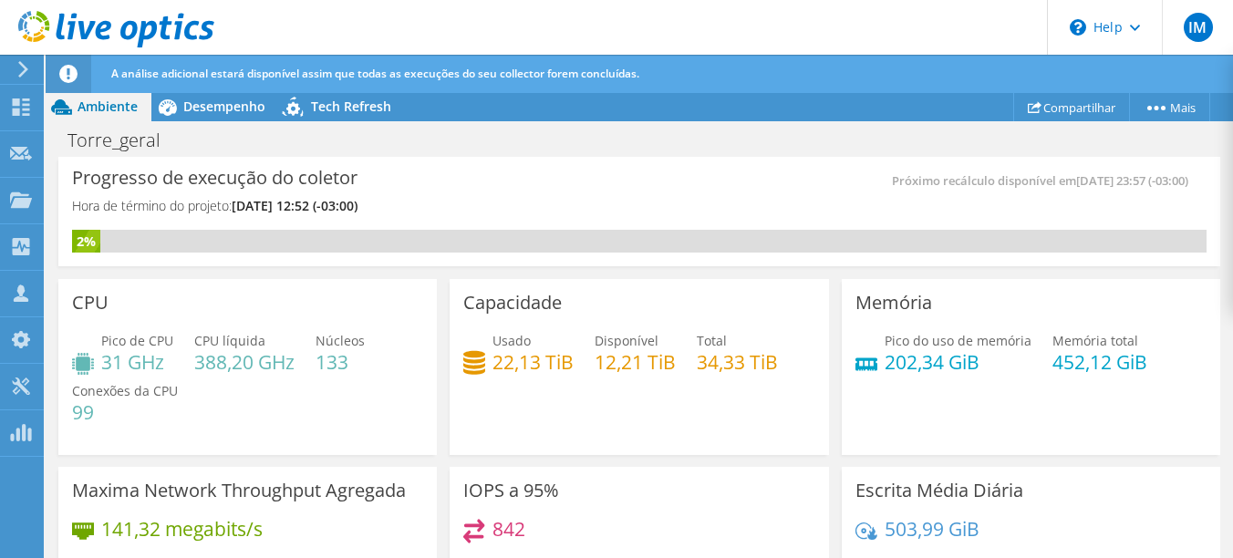
click at [932, 333] on span "Pico do uso de memória" at bounding box center [958, 340] width 147 height 17
click at [997, 373] on div "Pico do uso de memória 202,34 GiB Memória total 452,12 GiB" at bounding box center [1031, 360] width 351 height 59
